Goal: Check status: Check status

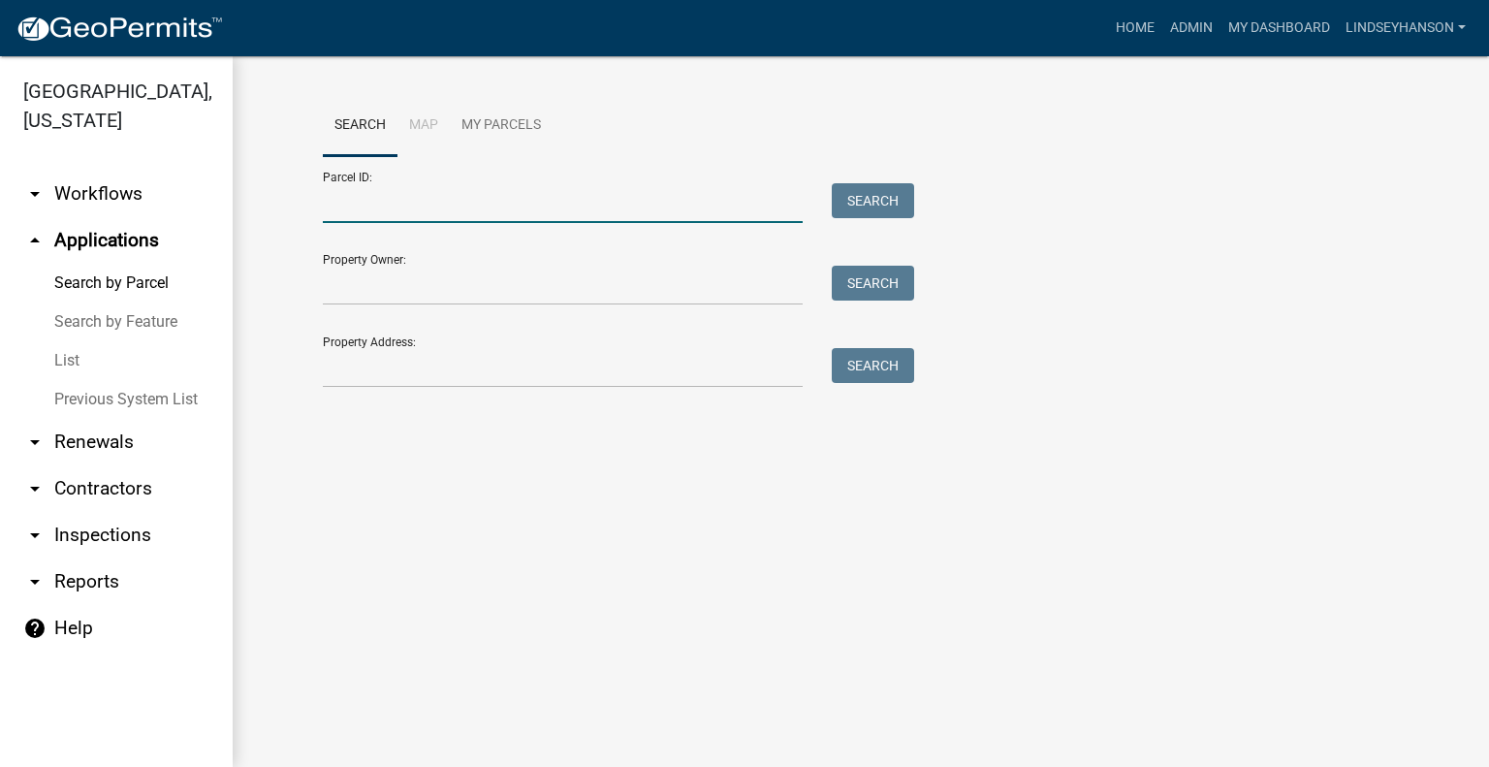
click at [433, 189] on input "Parcel ID:" at bounding box center [563, 203] width 480 height 40
paste input "202500445936"
type input "202500445936"
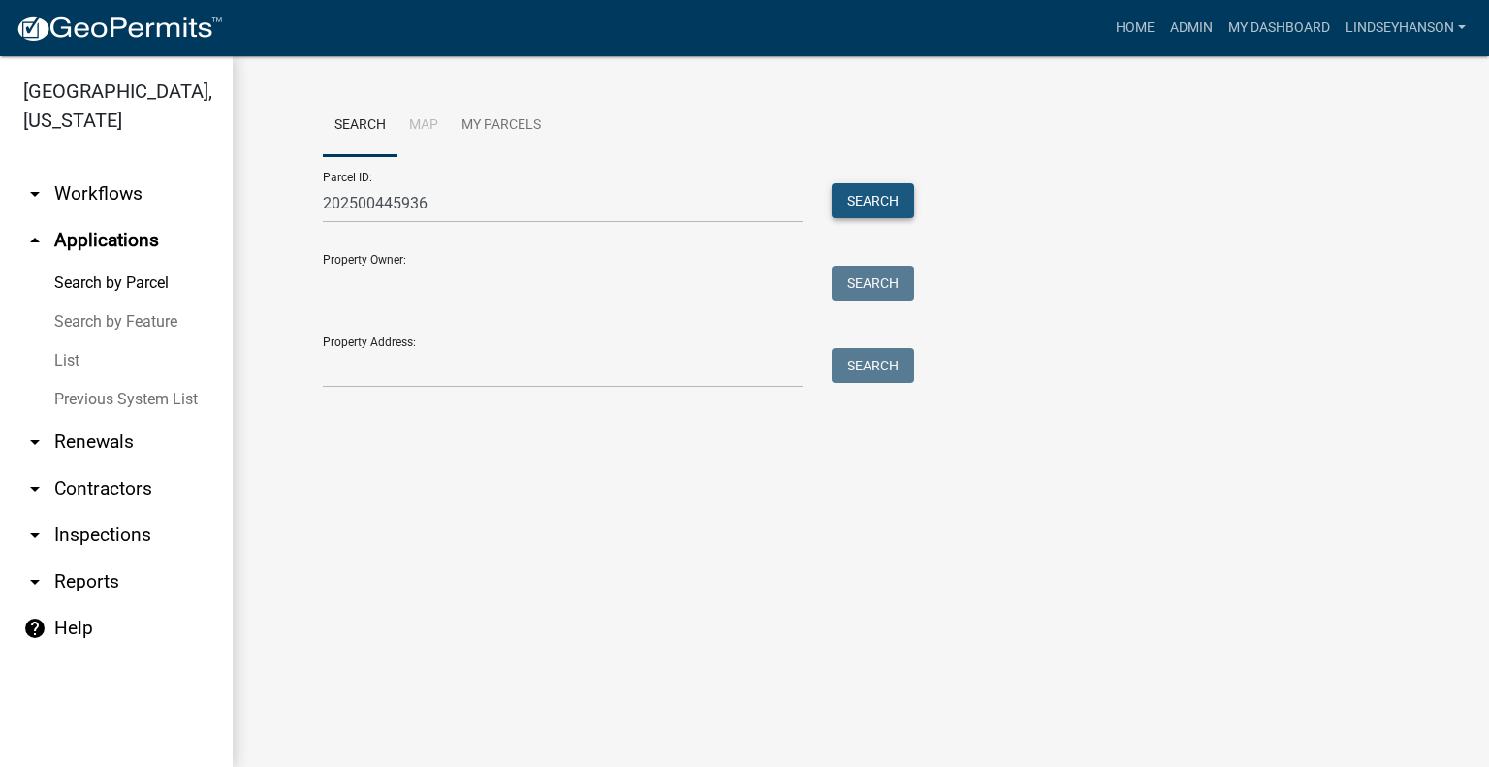
click at [886, 201] on button "Search" at bounding box center [873, 200] width 82 height 35
click at [112, 199] on link "arrow_drop_down Workflows" at bounding box center [116, 194] width 233 height 47
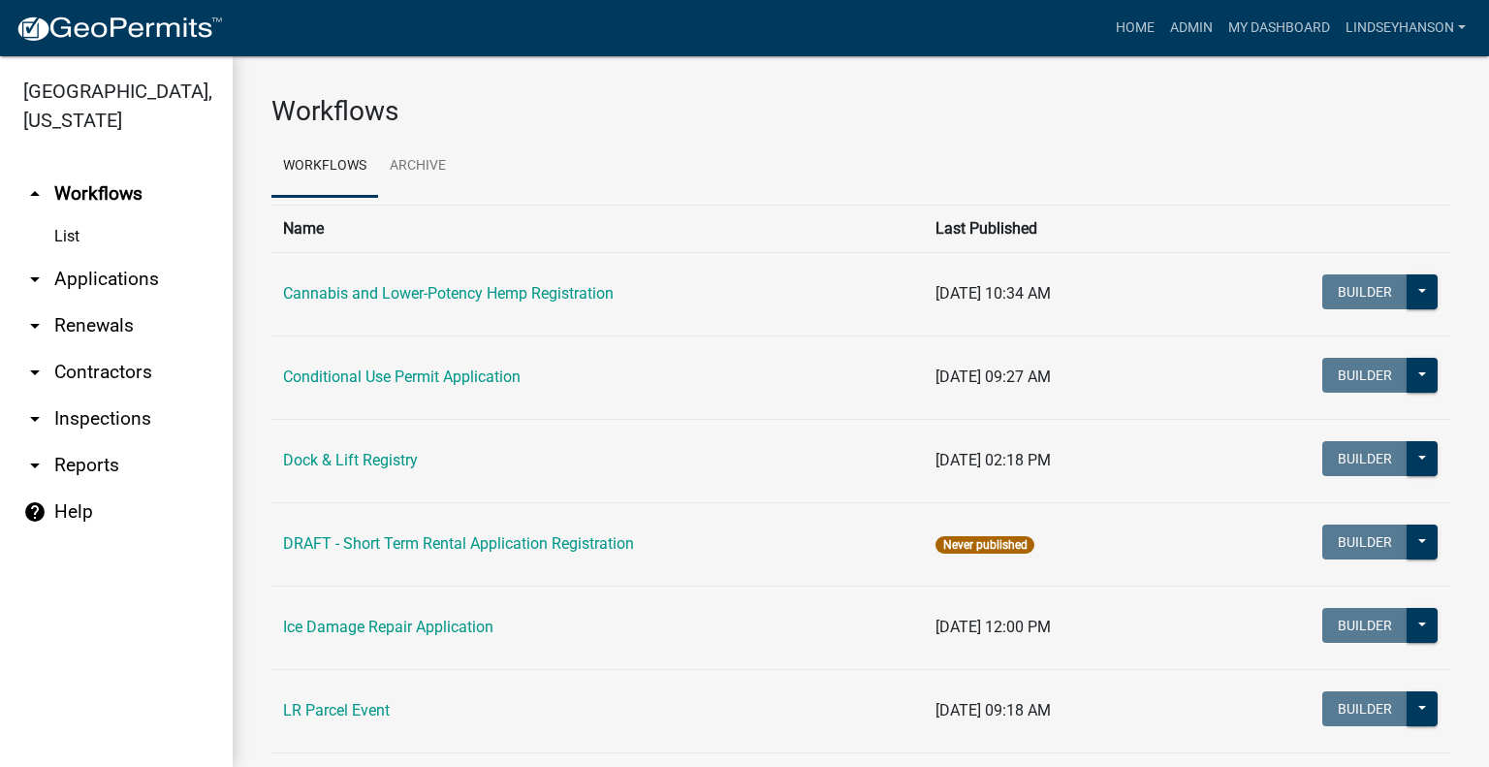
click at [133, 277] on link "arrow_drop_down Applications" at bounding box center [116, 279] width 233 height 47
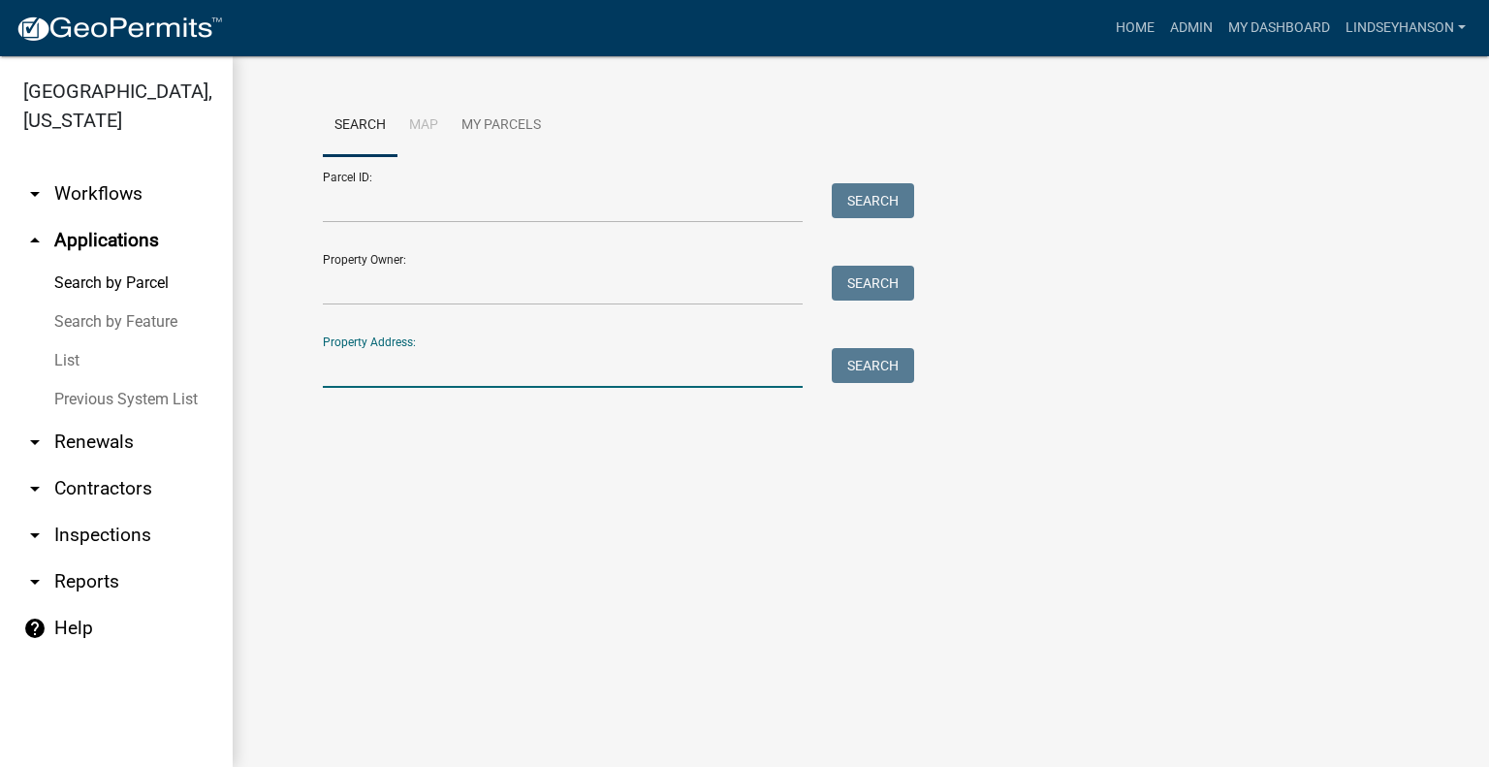
click at [455, 381] on input "Property Address:" at bounding box center [563, 368] width 480 height 40
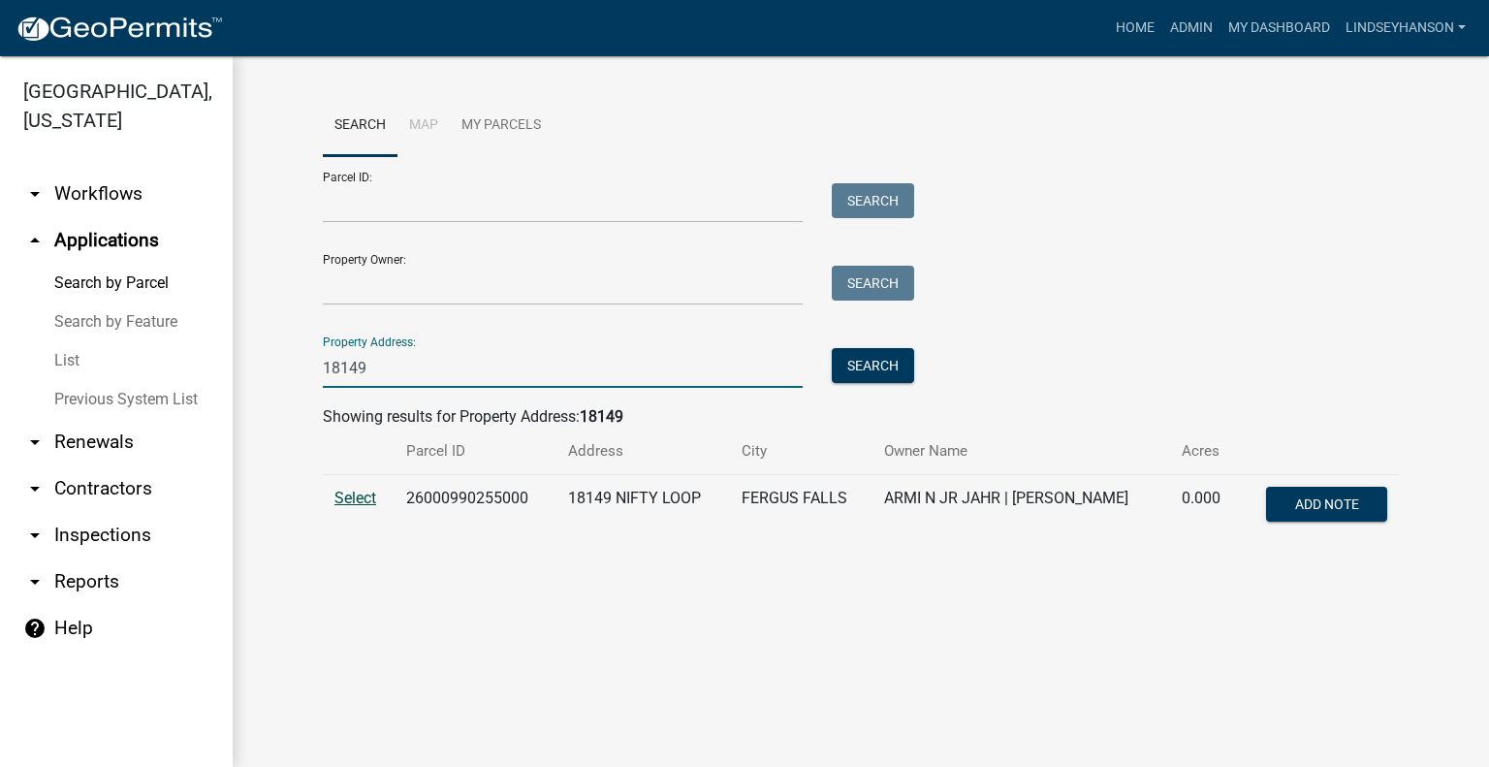
type input "18149"
click at [365, 496] on span "Select" at bounding box center [355, 498] width 42 height 18
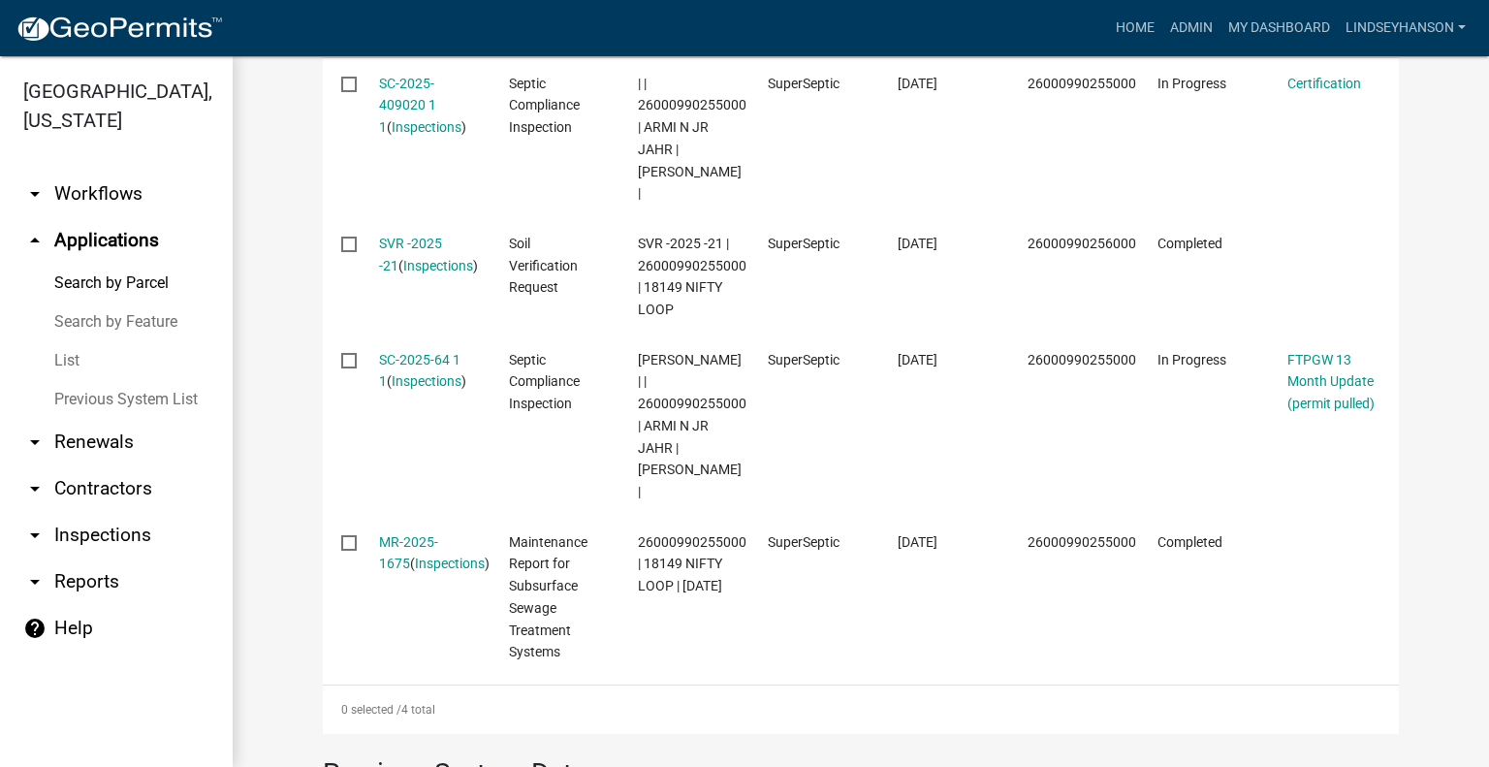
scroll to position [736, 0]
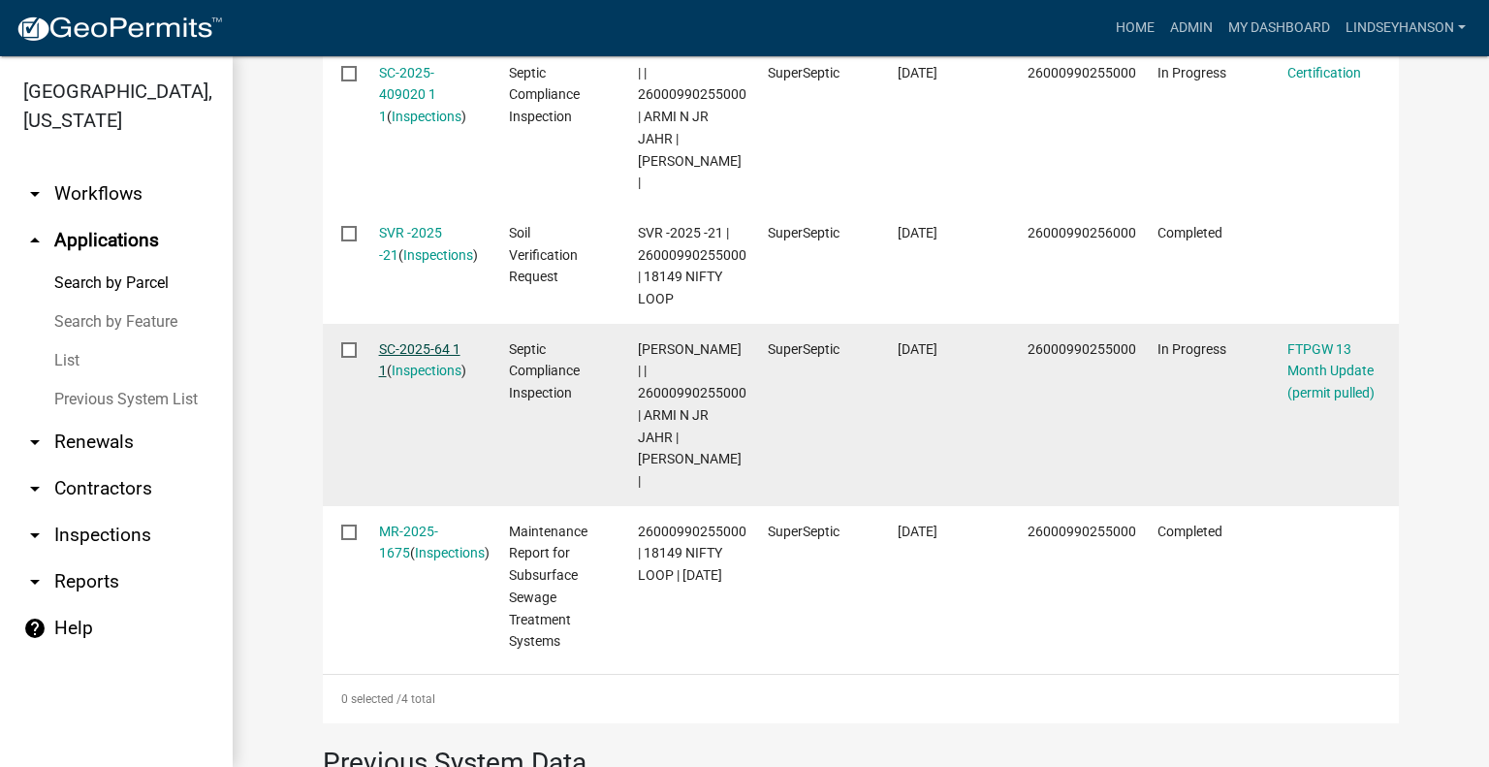
click at [447, 348] on link "SC-2025-64 1 1" at bounding box center [419, 360] width 81 height 38
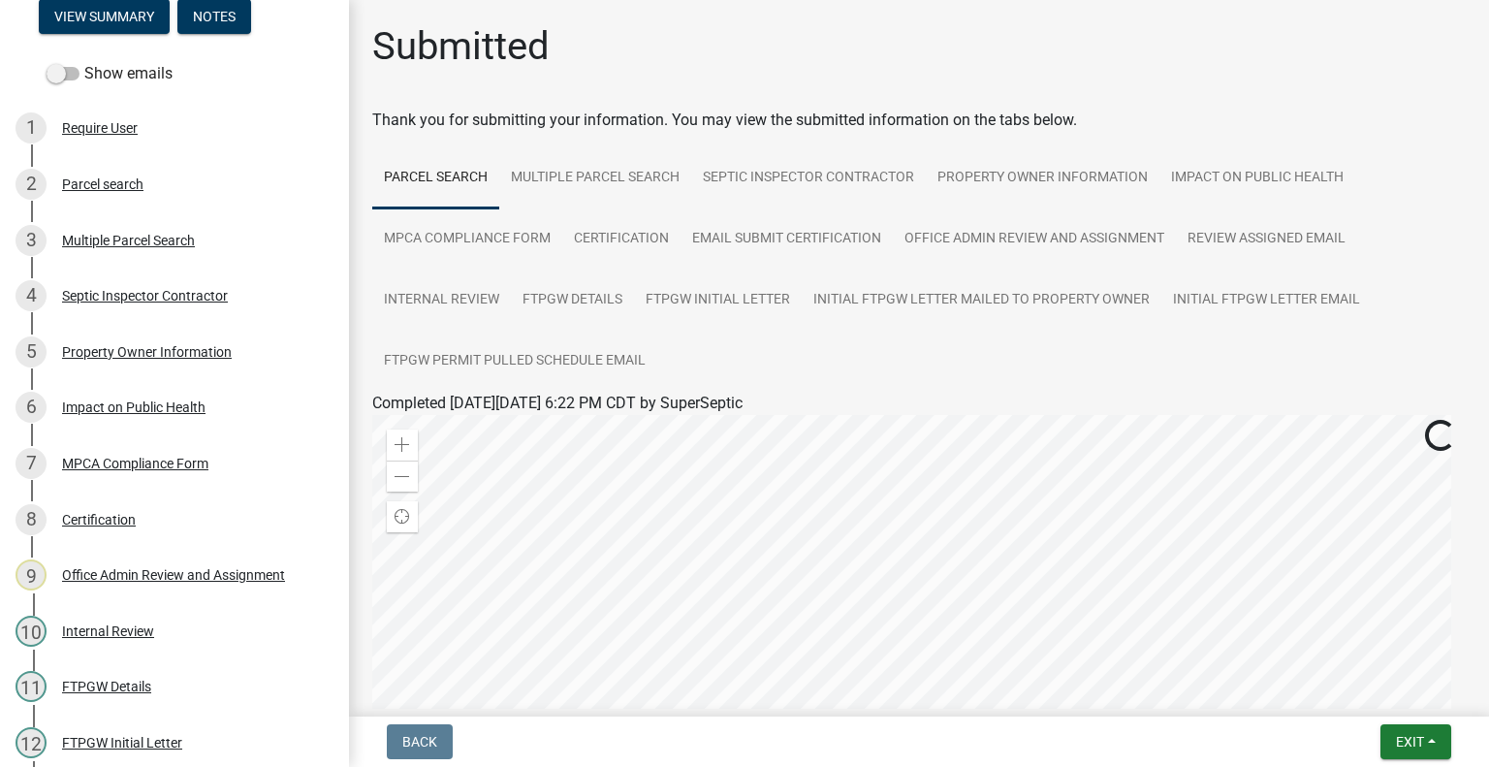
scroll to position [453, 0]
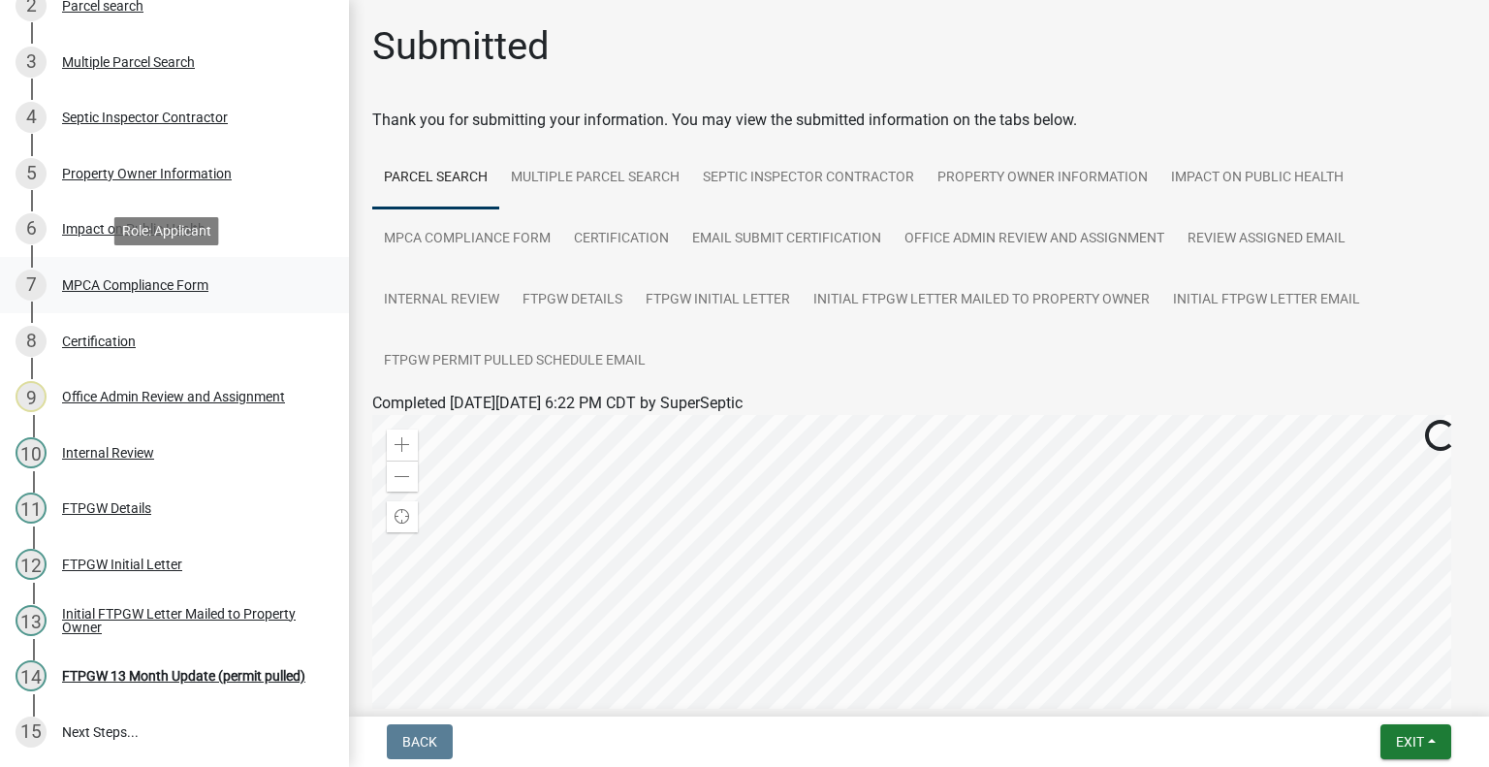
click at [207, 274] on div "7 MPCA Compliance Form" at bounding box center [167, 285] width 303 height 31
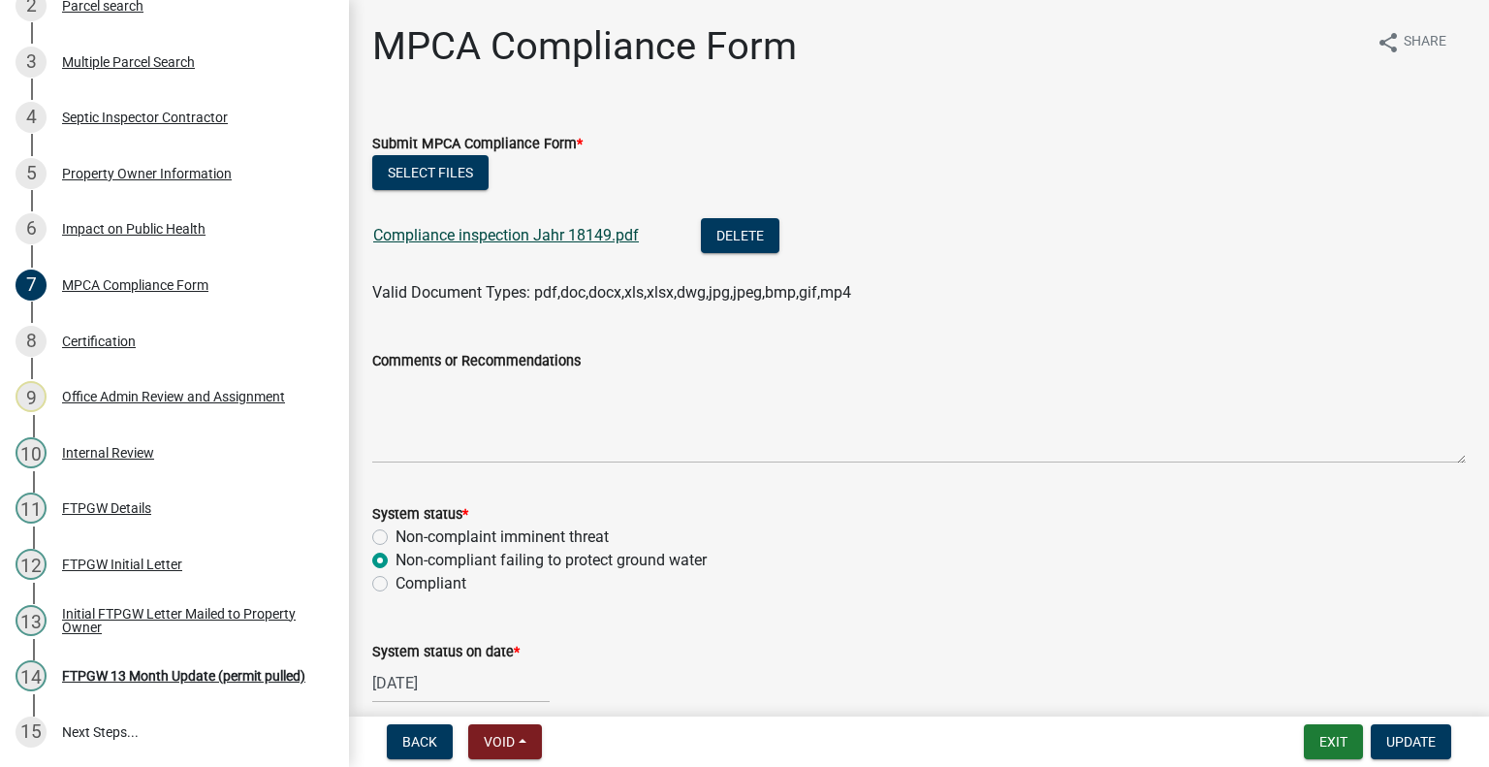
click at [536, 232] on link "Compliance inspection Jahr 18149.pdf" at bounding box center [506, 235] width 266 height 18
click at [1322, 744] on button "Exit" at bounding box center [1333, 741] width 59 height 35
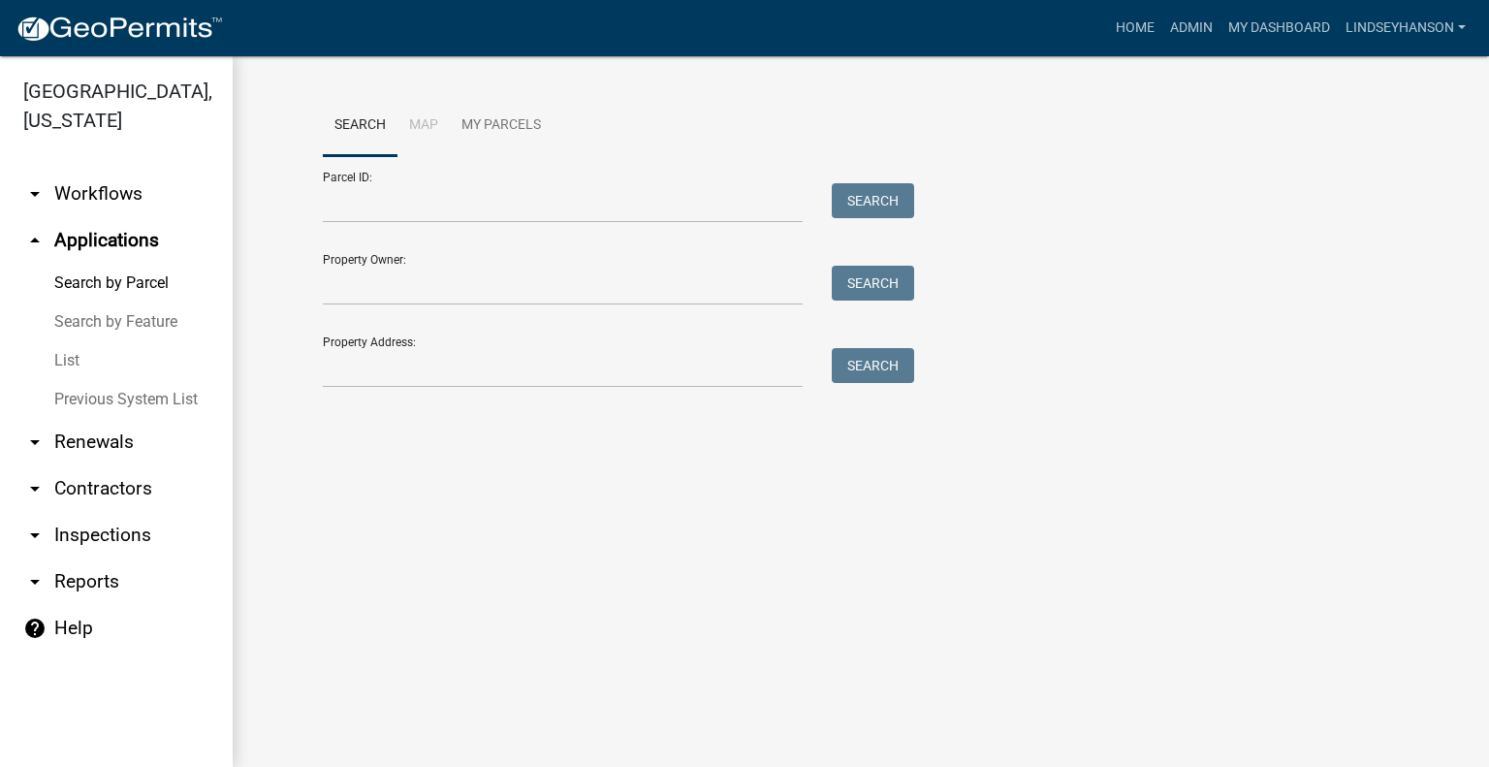
click at [140, 206] on link "arrow_drop_down Workflows" at bounding box center [116, 194] width 233 height 47
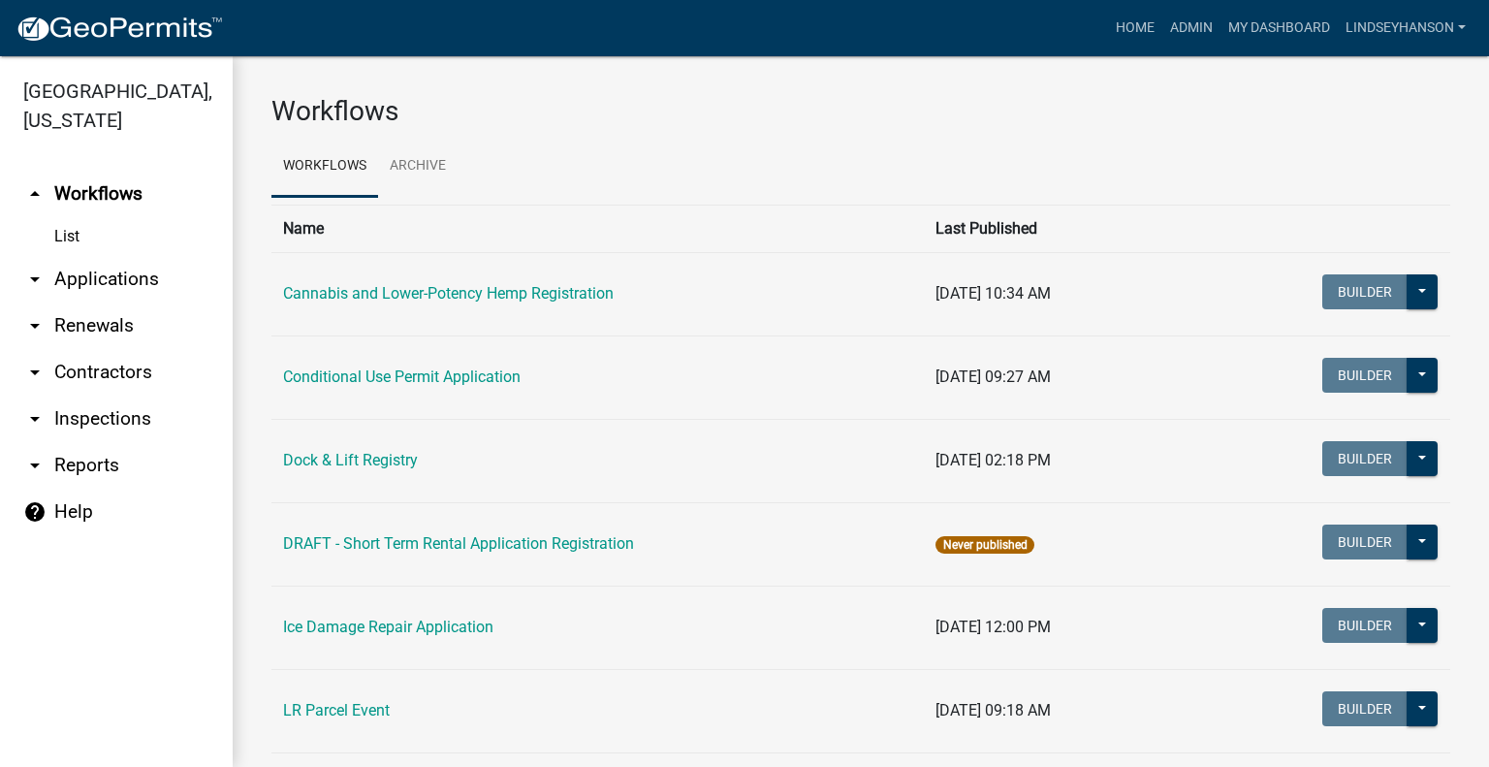
click at [134, 289] on link "arrow_drop_down Applications" at bounding box center [116, 279] width 233 height 47
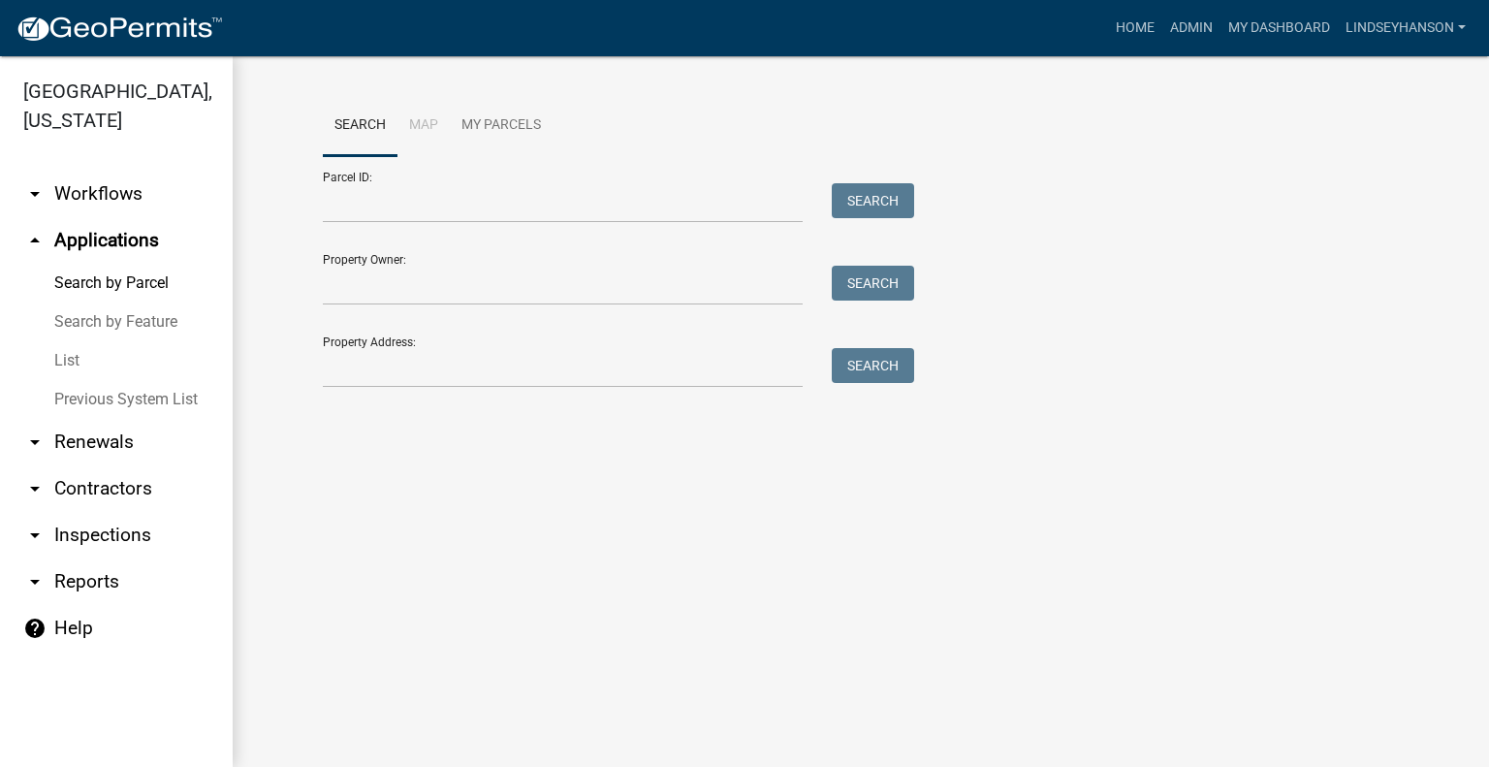
click at [80, 190] on link "arrow_drop_down Workflows" at bounding box center [116, 194] width 233 height 47
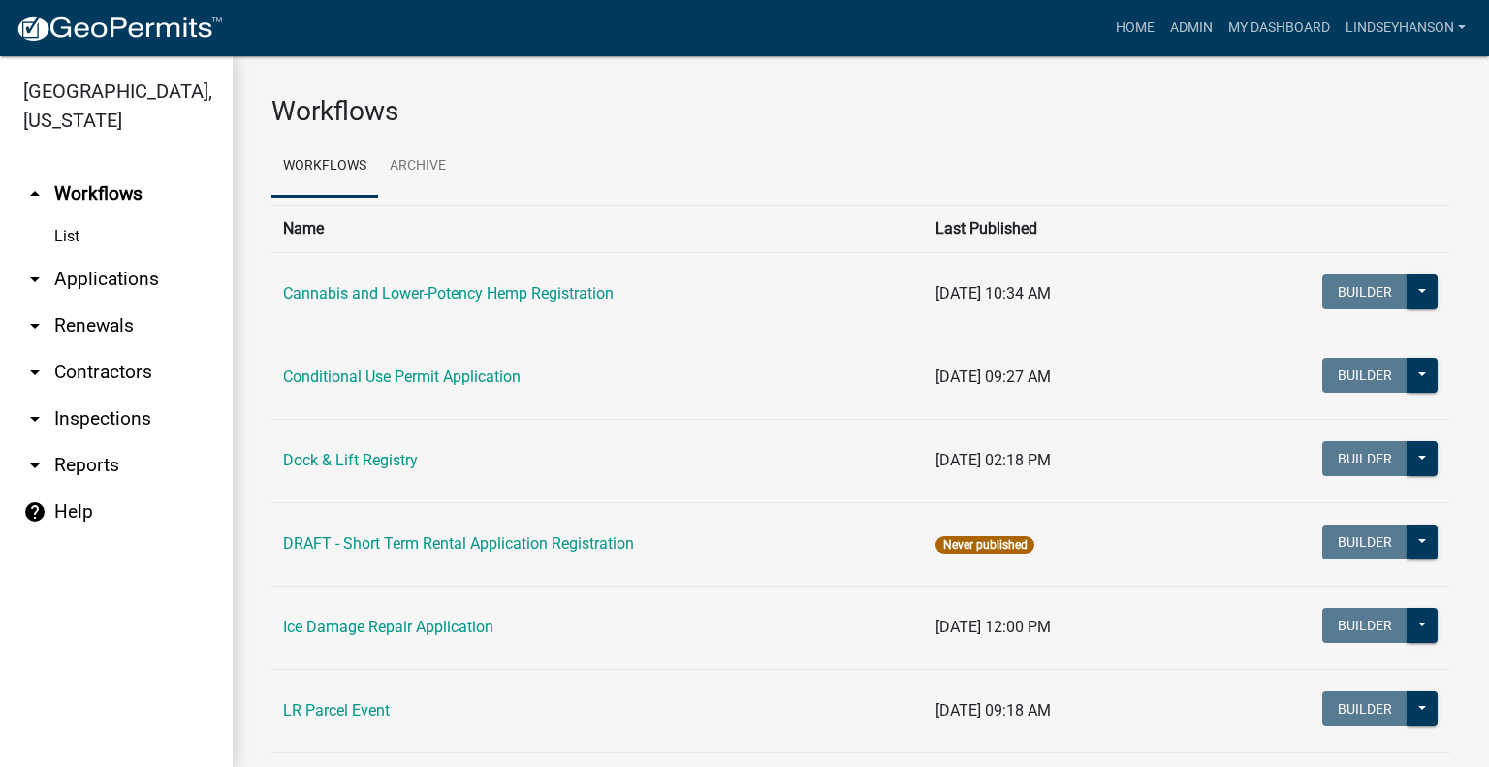
click at [126, 277] on link "arrow_drop_down Applications" at bounding box center [116, 279] width 233 height 47
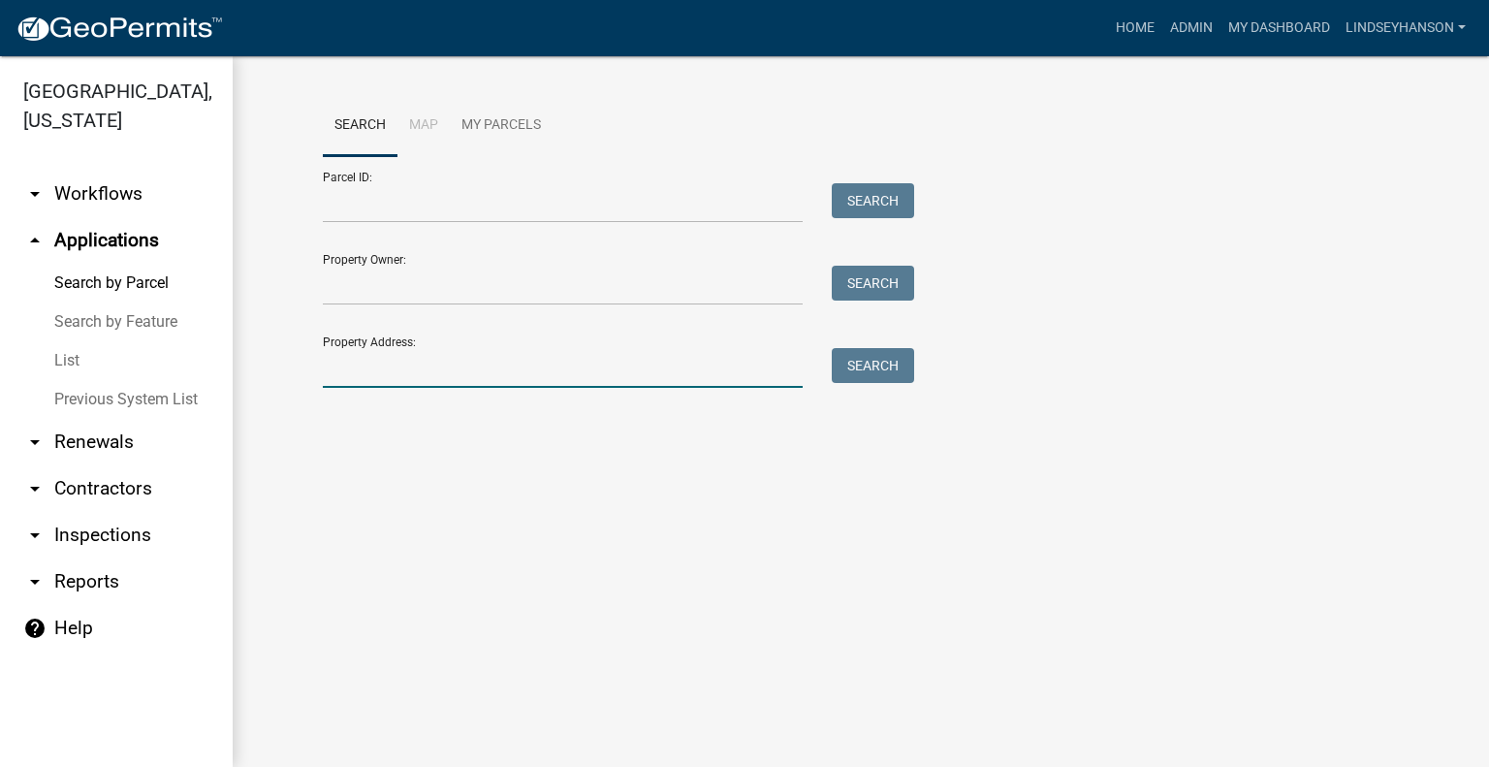
click at [482, 374] on input "Property Address:" at bounding box center [563, 368] width 480 height 40
type input "50873"
click at [861, 365] on button "Search" at bounding box center [873, 365] width 82 height 35
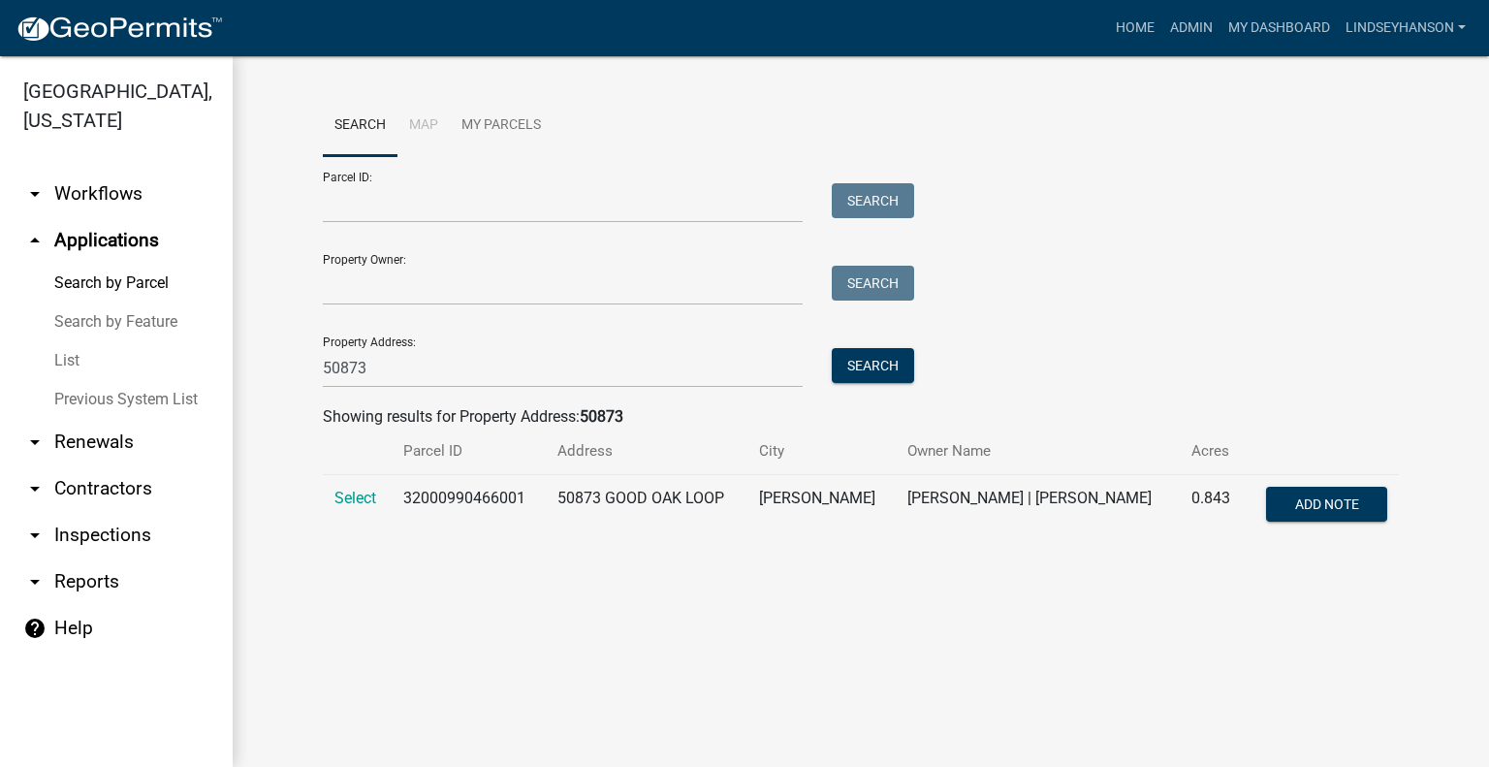
drag, startPoint x: 366, startPoint y: 499, endPoint x: 396, endPoint y: 492, distance: 30.1
click at [366, 499] on span "Select" at bounding box center [355, 498] width 42 height 18
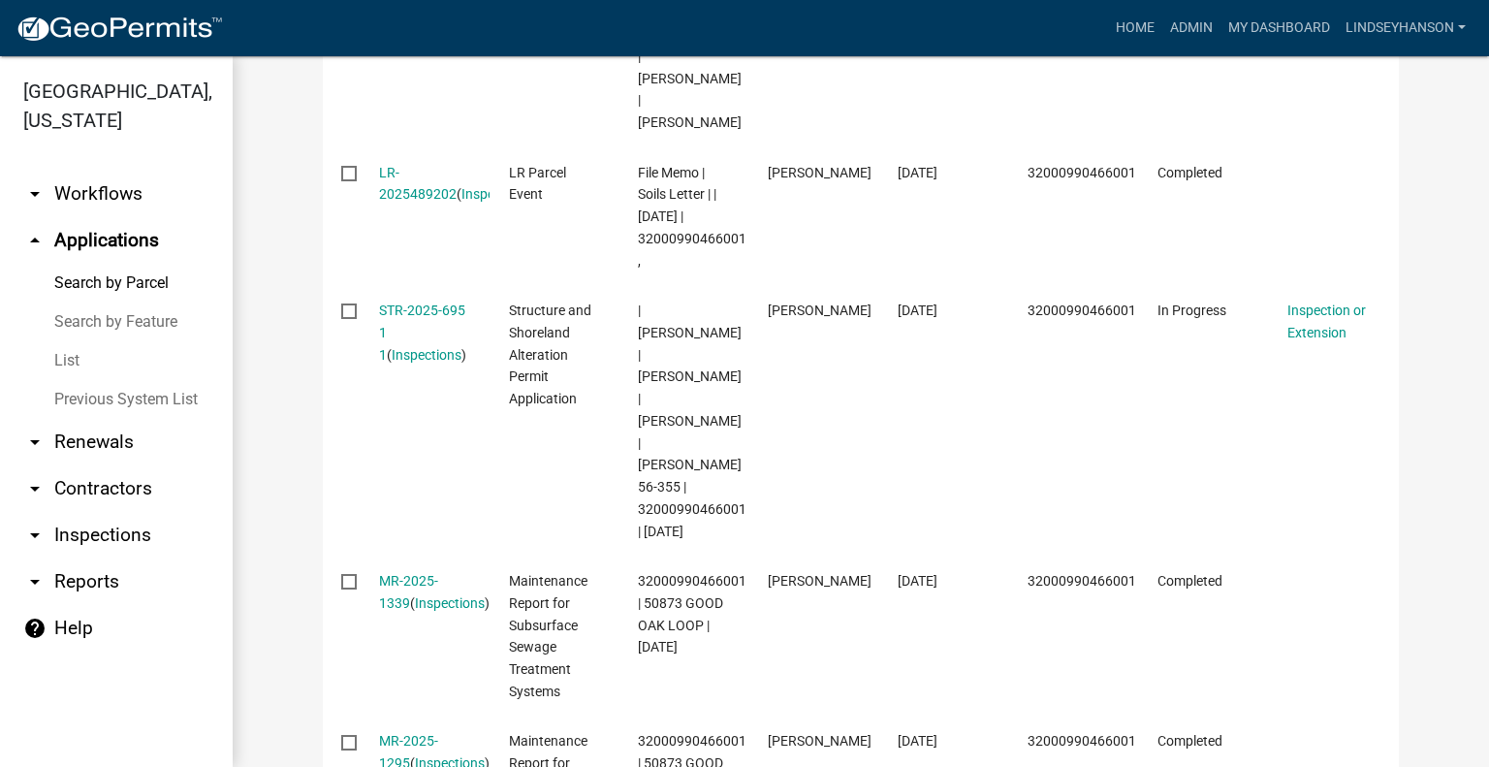
scroll to position [781, 0]
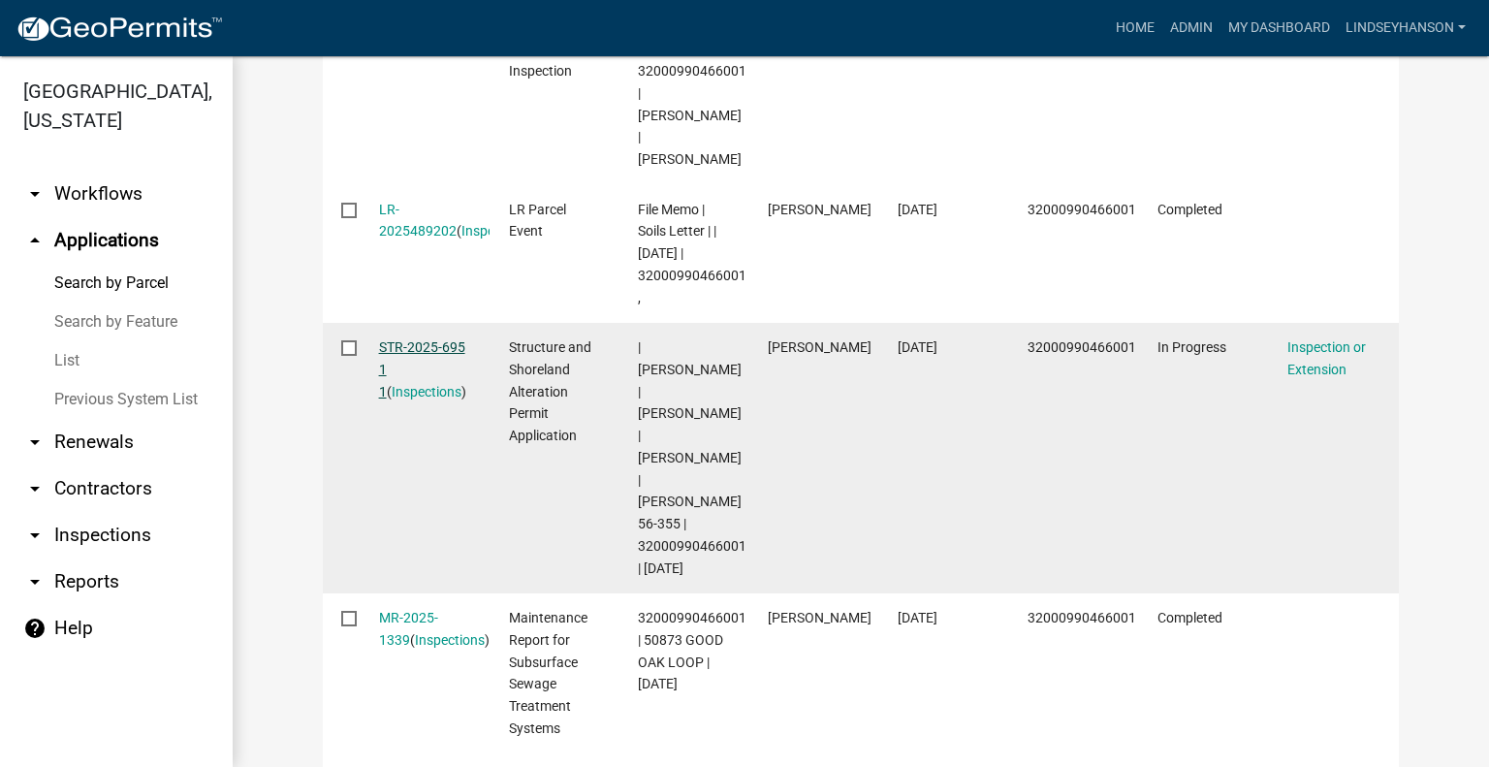
click at [414, 339] on link "STR-2025-695 1 1" at bounding box center [422, 369] width 86 height 60
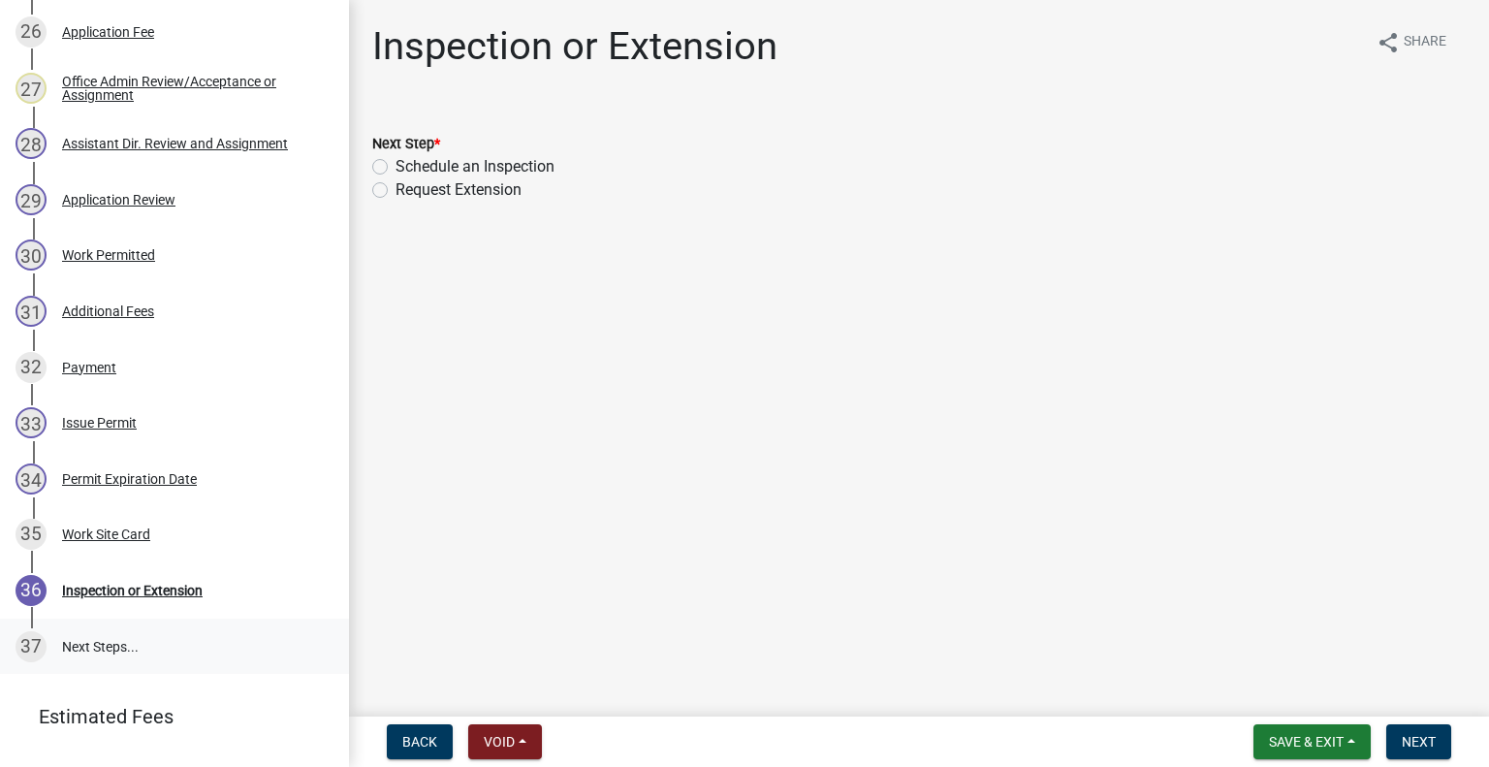
scroll to position [1789, 0]
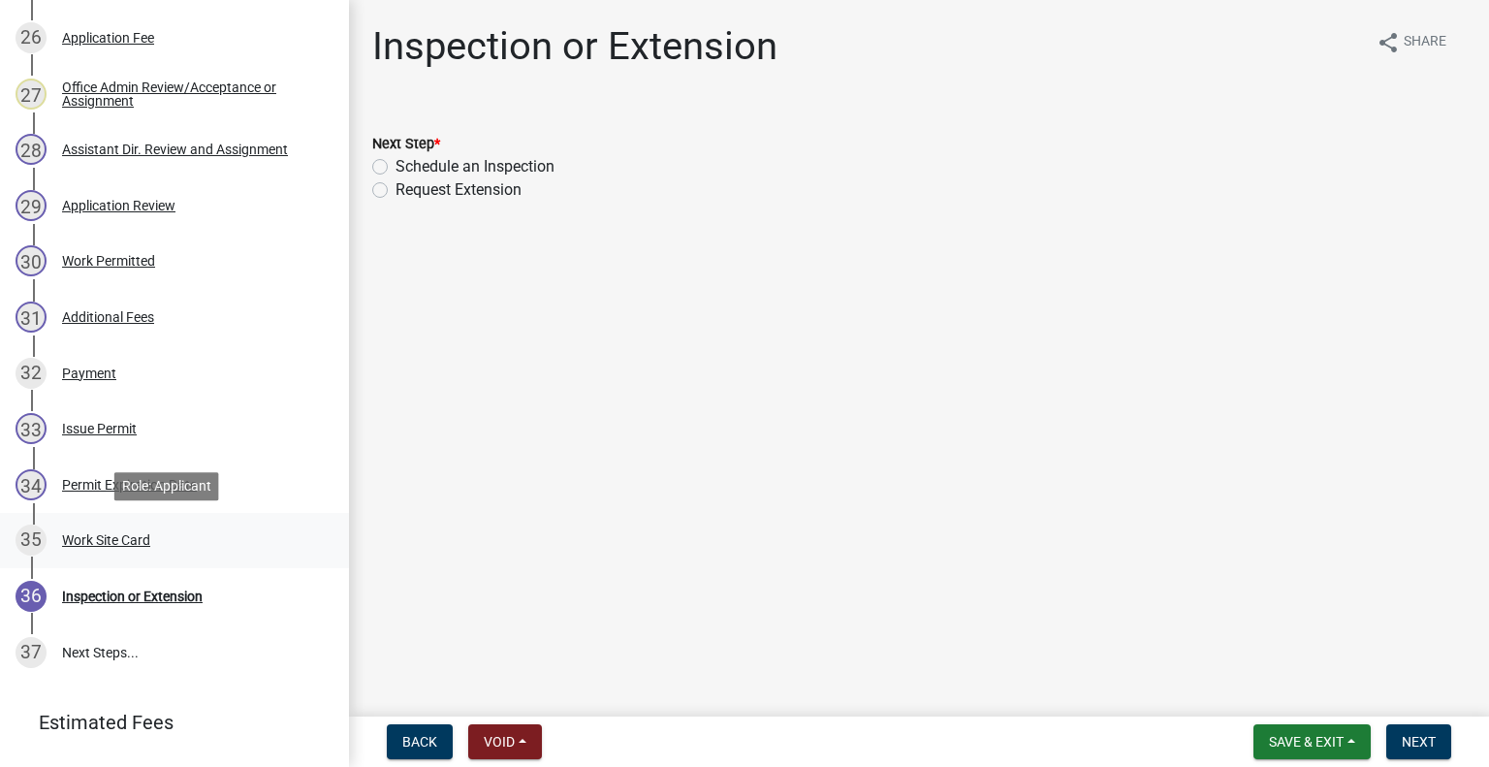
click at [147, 543] on div "Work Site Card" at bounding box center [106, 540] width 88 height 14
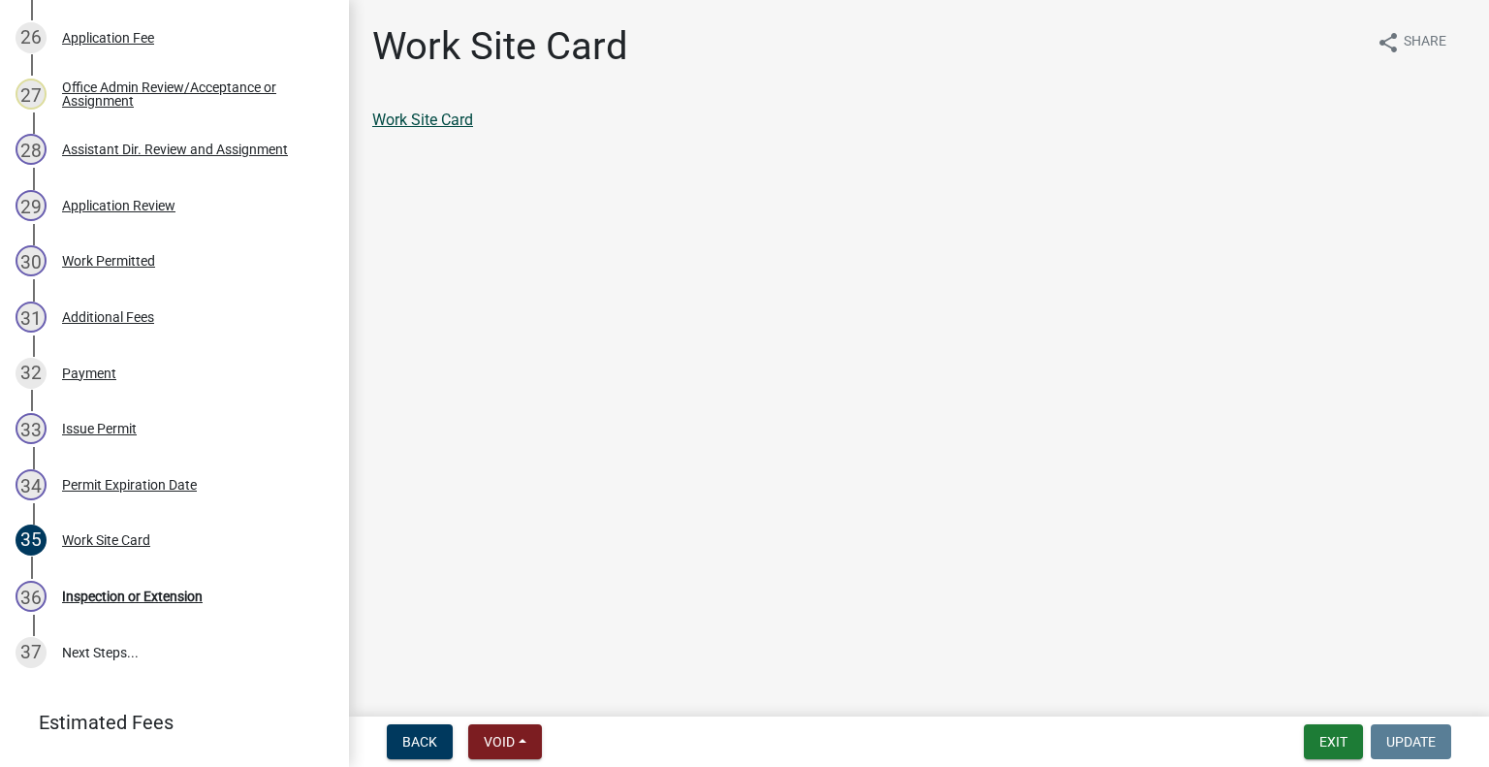
click at [459, 119] on link "Work Site Card" at bounding box center [422, 120] width 101 height 18
click at [158, 542] on div "35 Work Site Card" at bounding box center [167, 540] width 303 height 31
click at [159, 514] on link "35 Work Site Card" at bounding box center [174, 541] width 349 height 56
click at [163, 479] on div "Permit Expiration Date" at bounding box center [129, 485] width 135 height 14
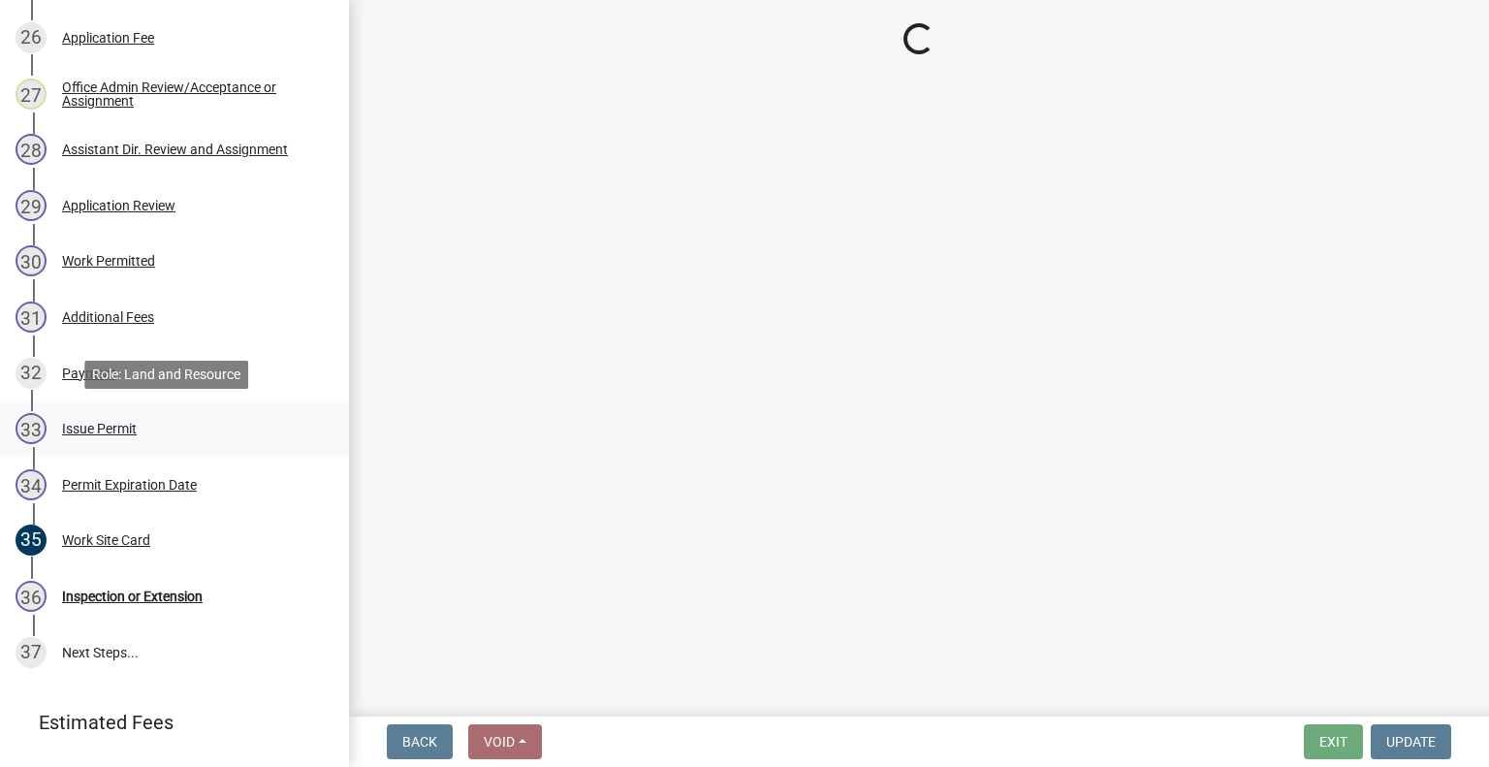
click at [147, 425] on div "33 Issue Permit" at bounding box center [167, 428] width 303 height 31
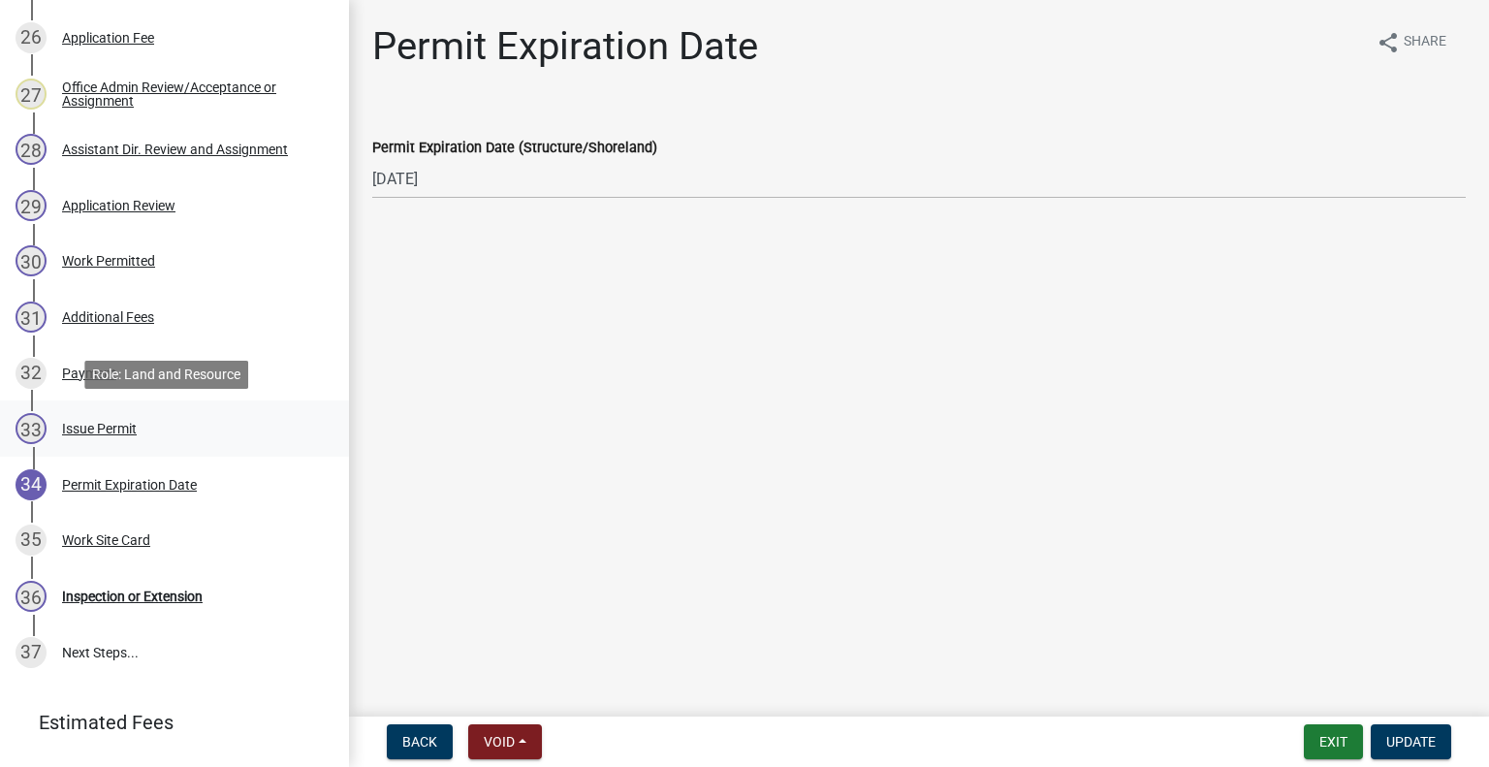
click at [173, 429] on div "33 Issue Permit" at bounding box center [167, 428] width 303 height 31
click at [115, 430] on div "Issue Permit" at bounding box center [99, 429] width 75 height 14
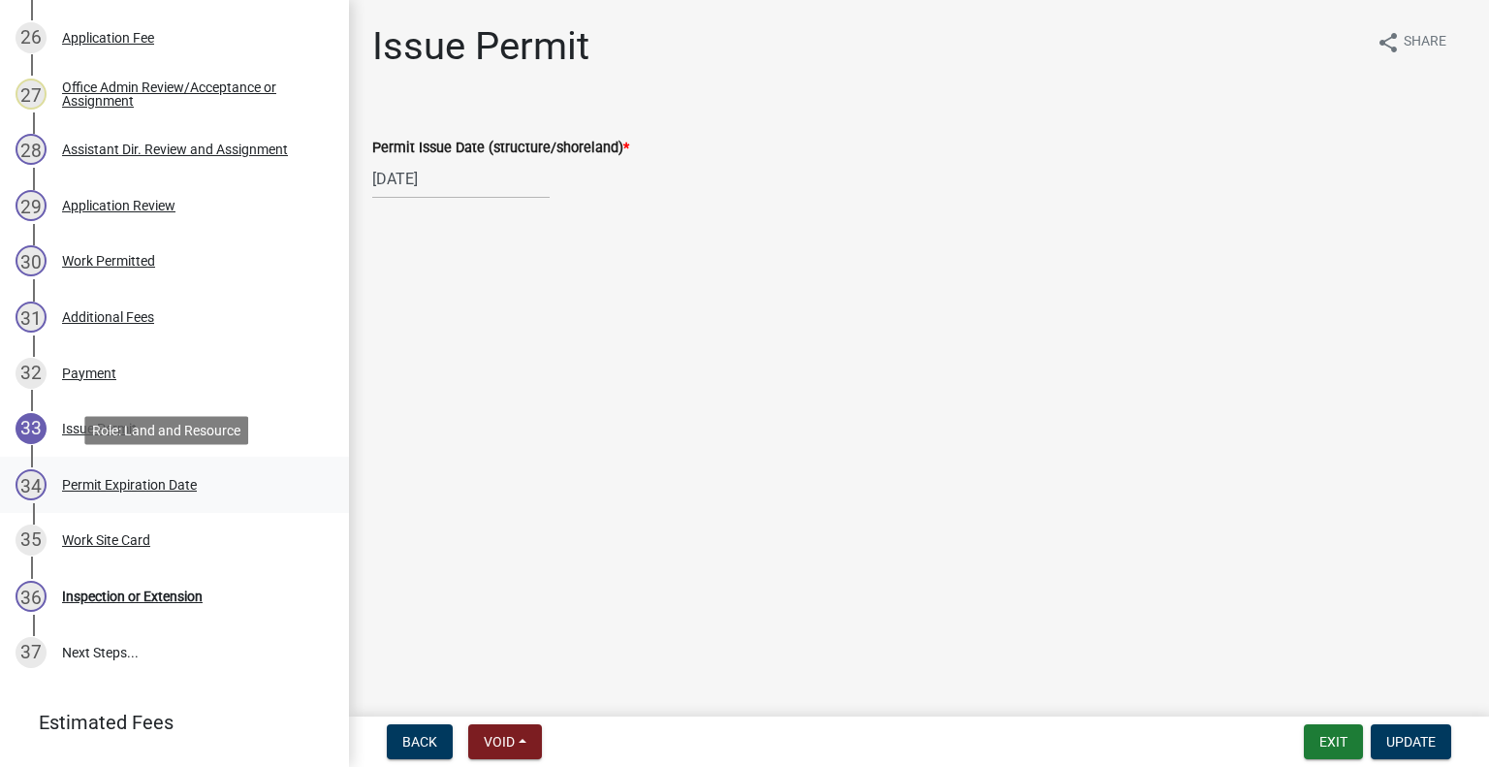
click at [163, 484] on div "Permit Expiration Date" at bounding box center [129, 485] width 135 height 14
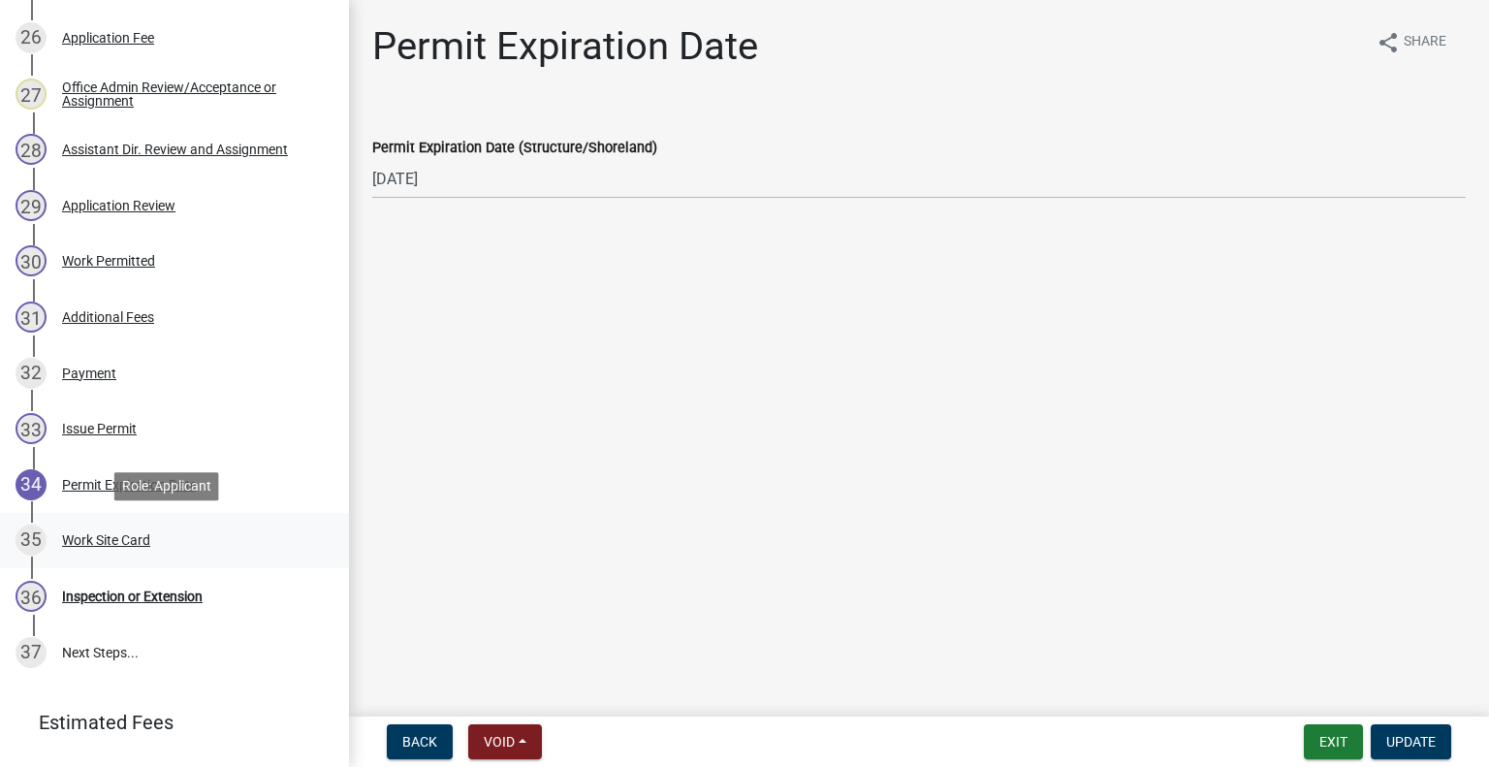
click at [147, 533] on div "Work Site Card" at bounding box center [106, 540] width 88 height 14
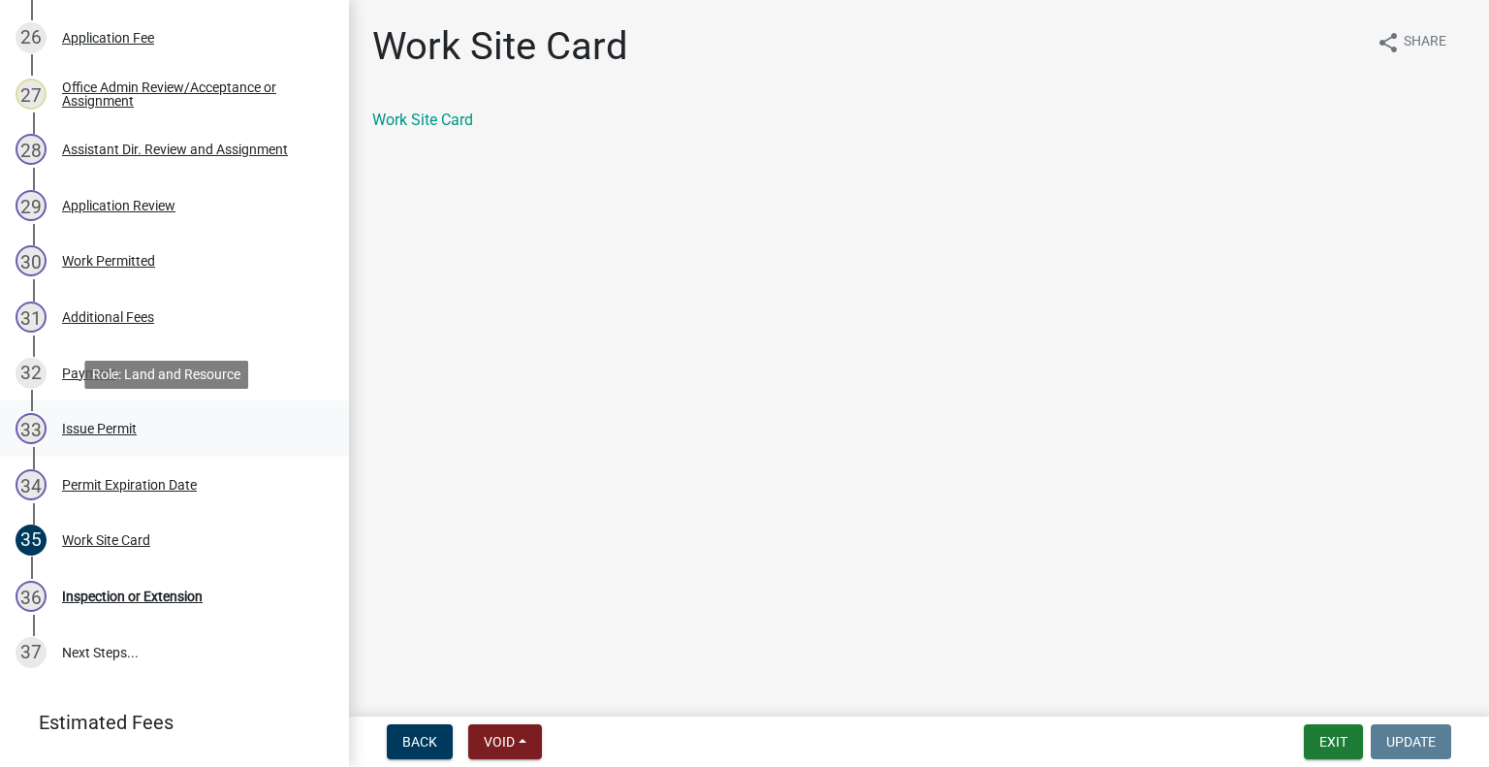
click at [147, 422] on div "33 Issue Permit" at bounding box center [167, 428] width 303 height 31
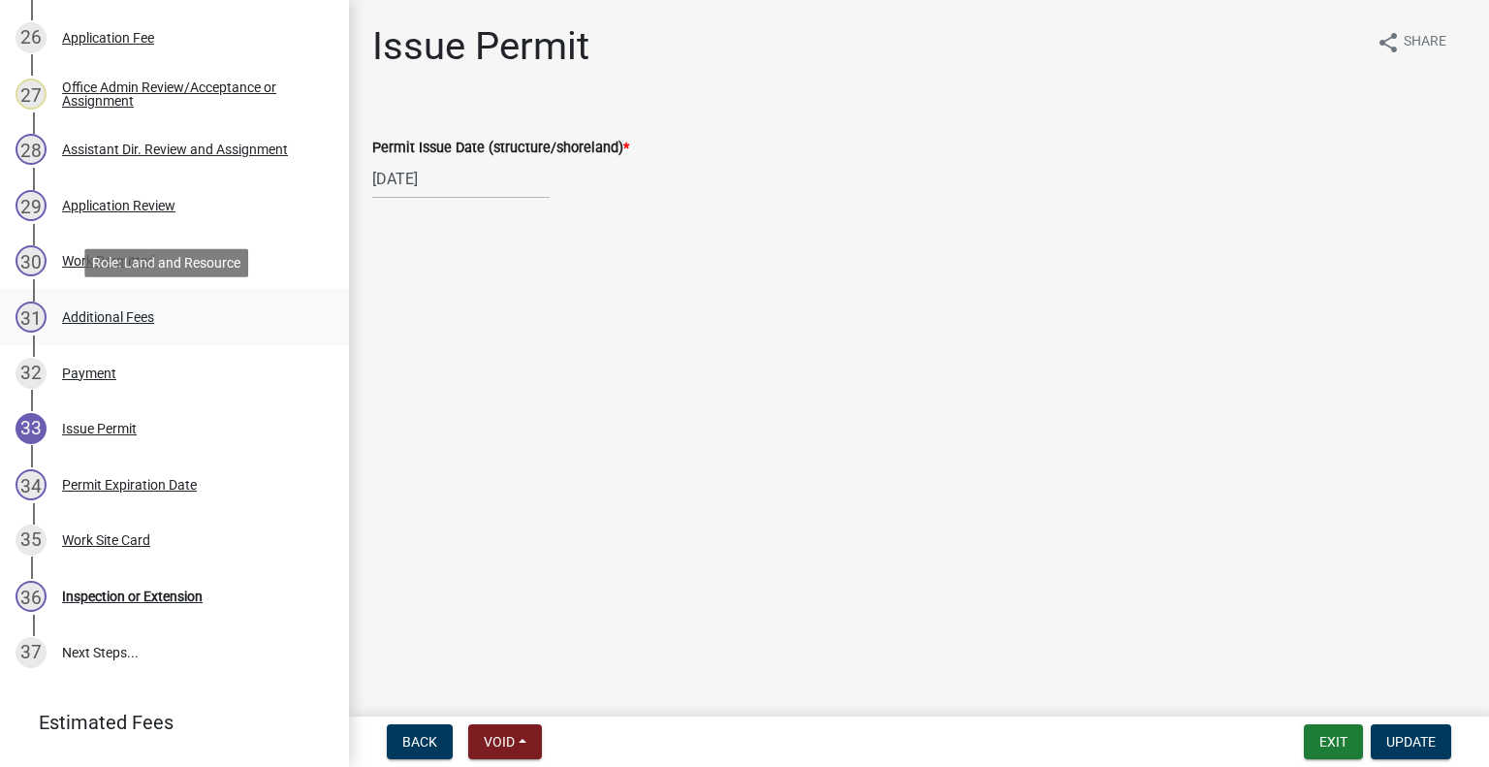
click at [165, 331] on div "31 Additional Fees" at bounding box center [167, 317] width 303 height 31
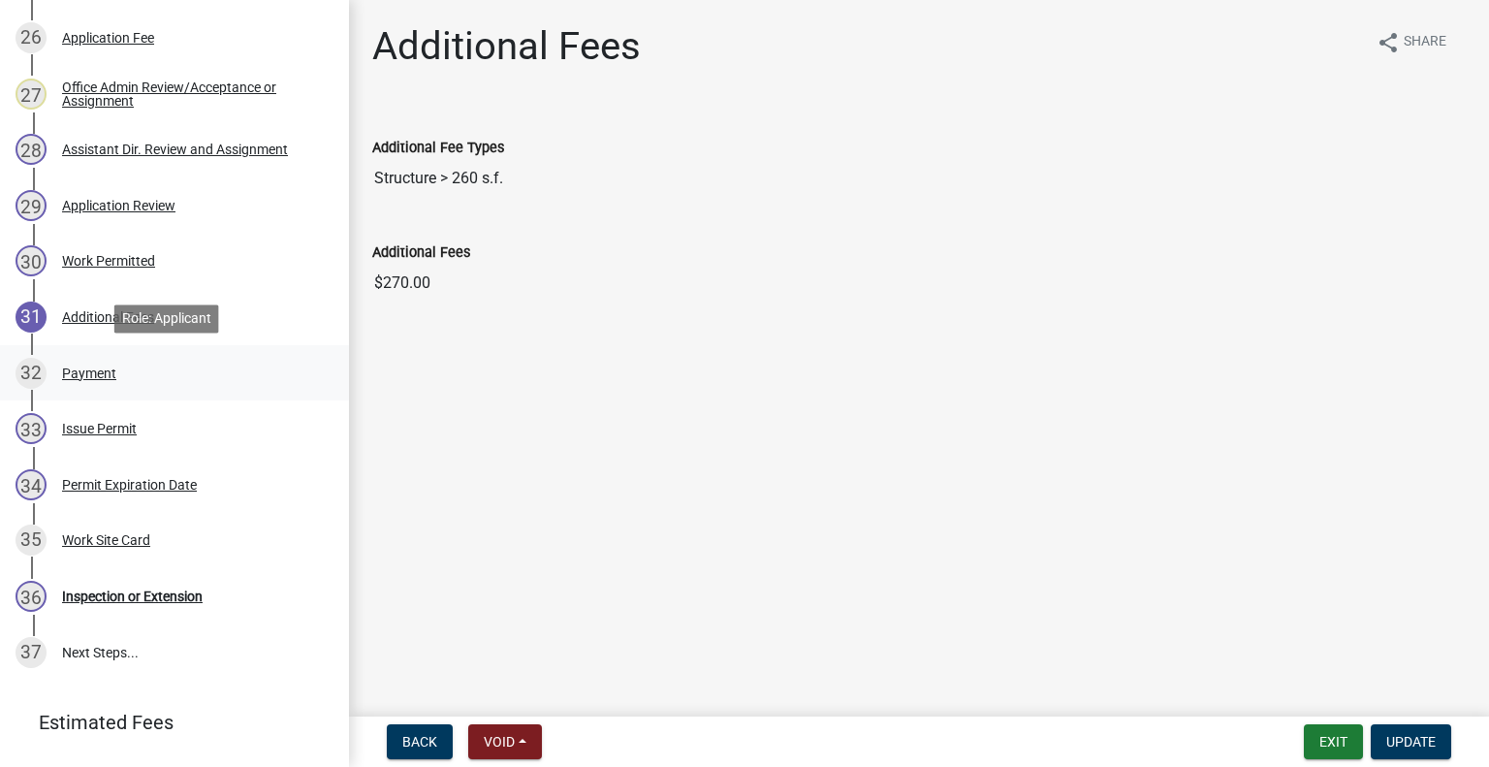
click at [139, 378] on div "32 Payment" at bounding box center [167, 373] width 303 height 31
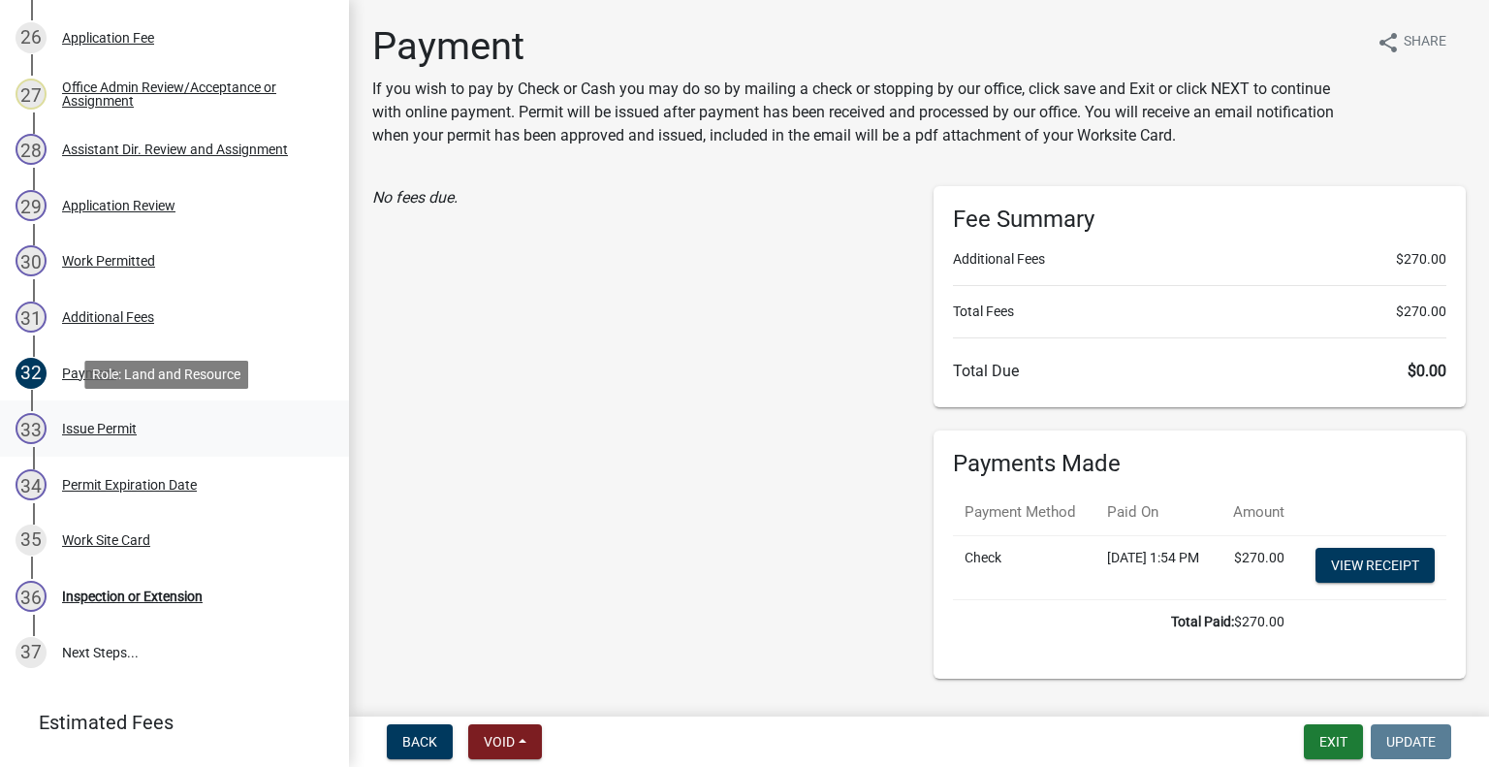
click at [154, 423] on div "33 Issue Permit" at bounding box center [167, 428] width 303 height 31
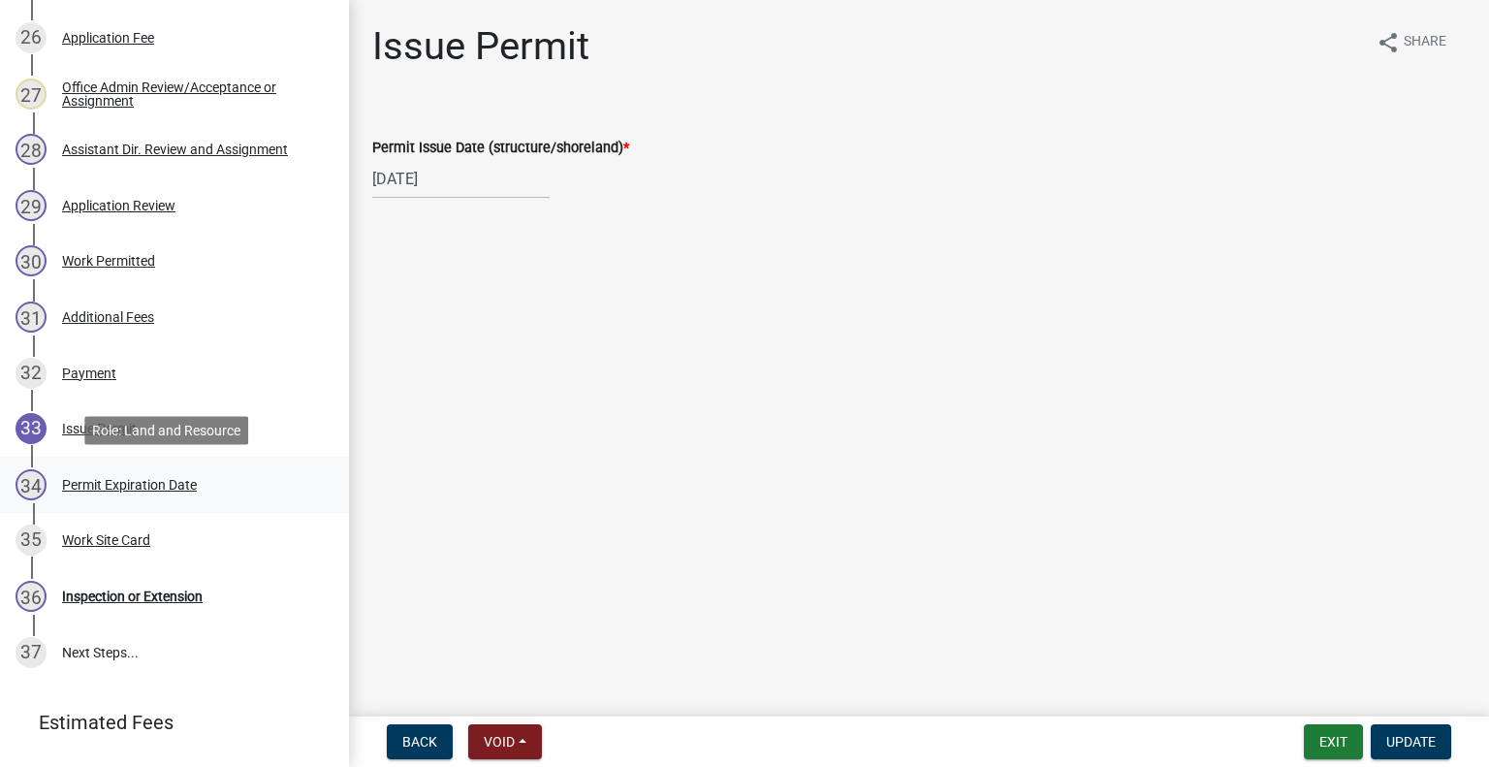
click at [176, 479] on div "Permit Expiration Date" at bounding box center [129, 485] width 135 height 14
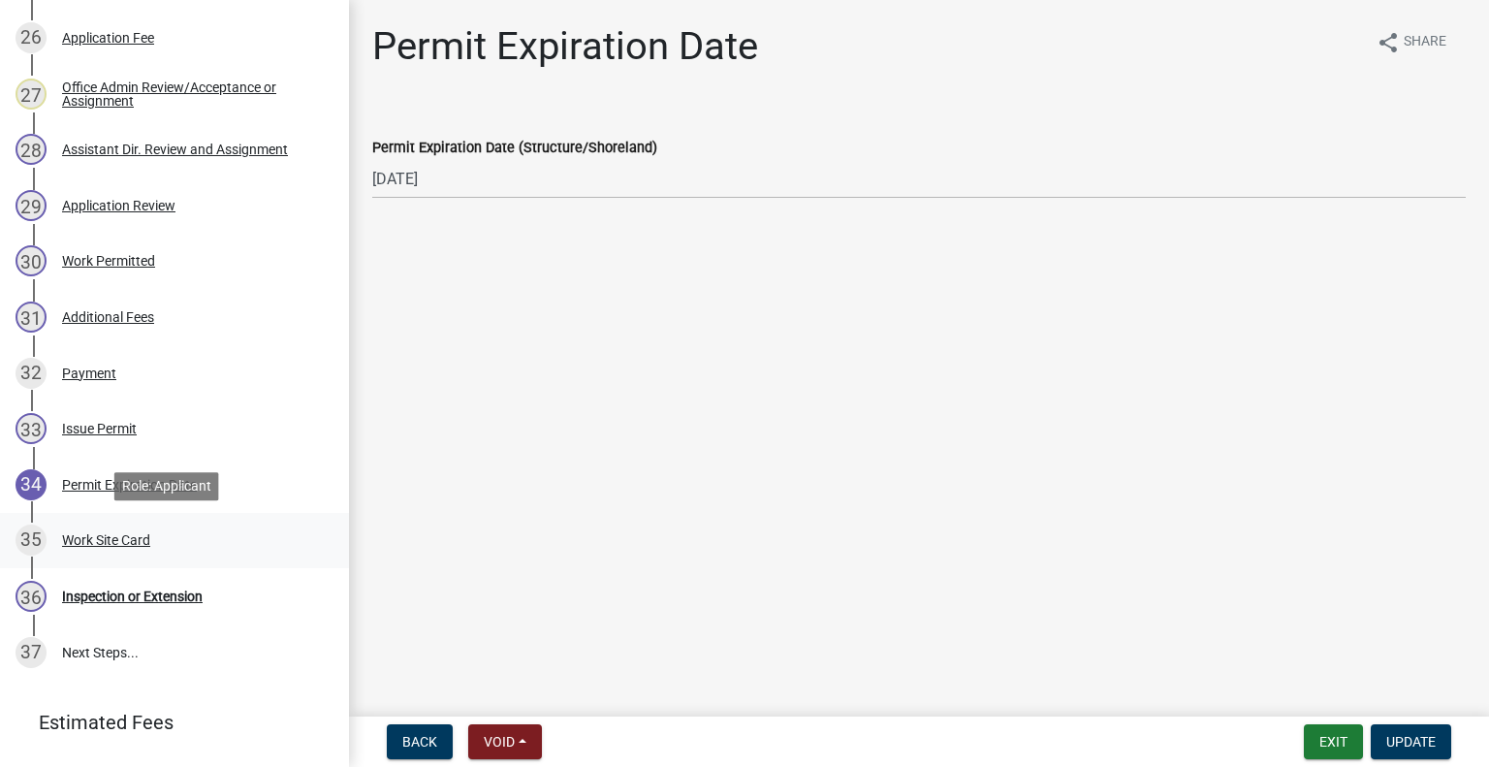
click at [153, 536] on div "35 Work Site Card" at bounding box center [167, 540] width 303 height 31
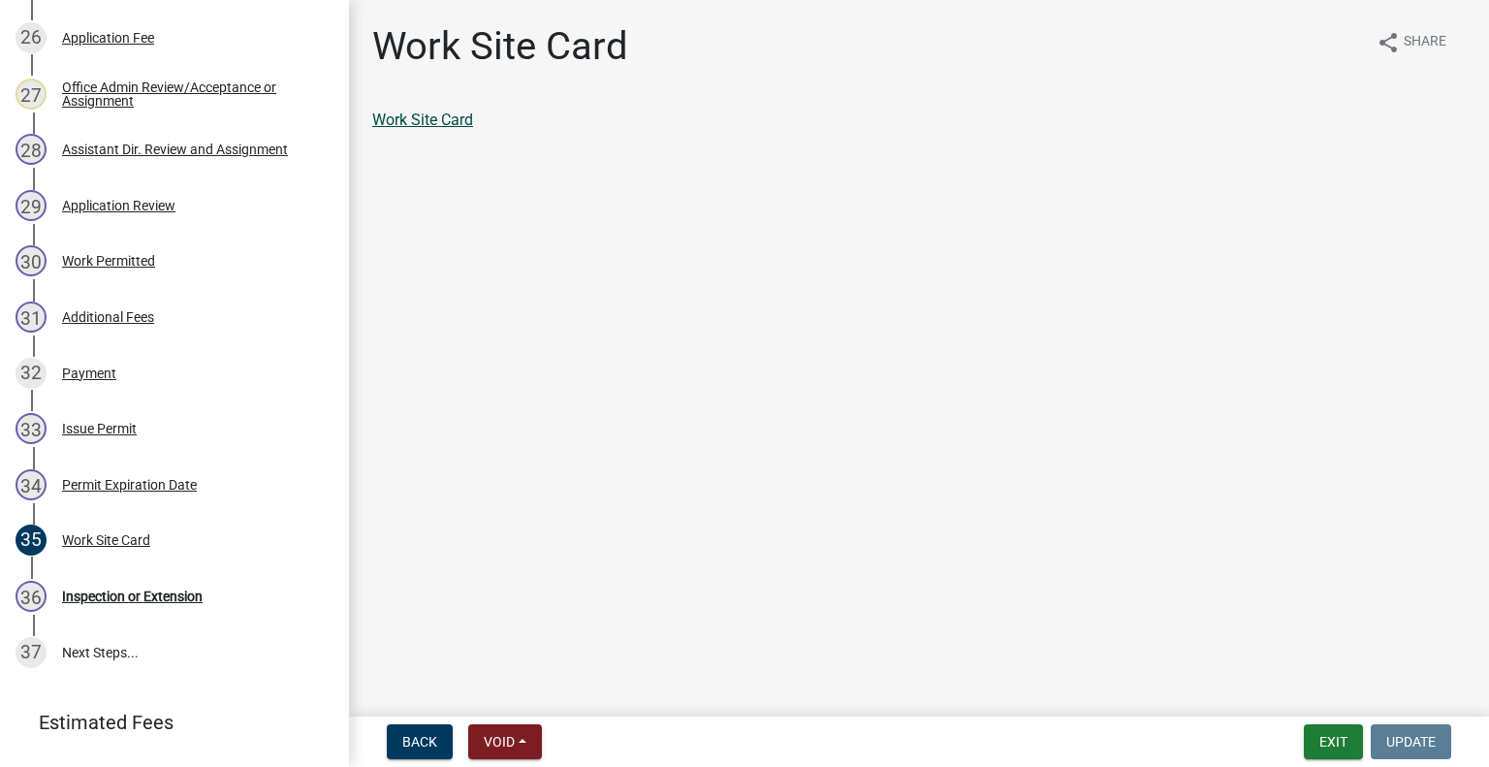
click at [429, 119] on link "Work Site Card" at bounding box center [422, 120] width 101 height 18
click at [1340, 737] on button "Exit" at bounding box center [1333, 741] width 59 height 35
